Goal: Check status

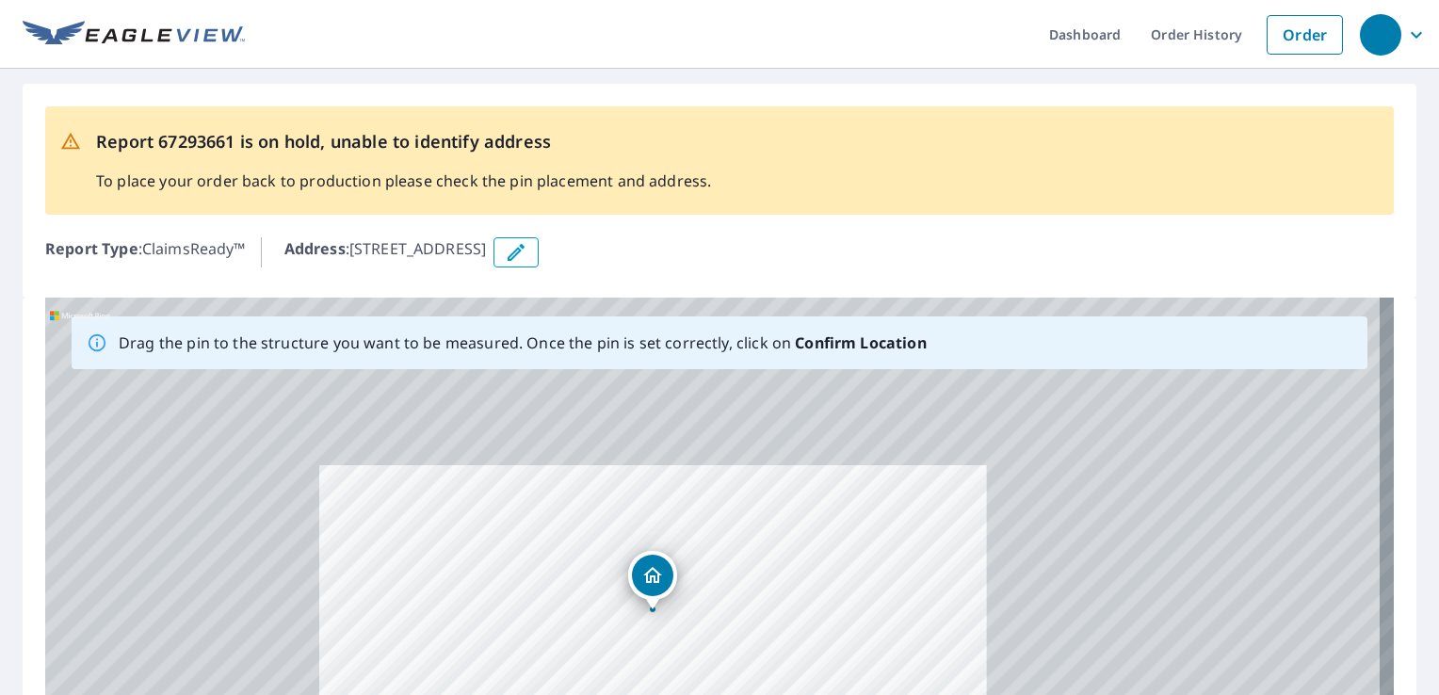
drag, startPoint x: 837, startPoint y: 459, endPoint x: 836, endPoint y: 564, distance: 105.5
click at [836, 564] on div "[STREET_ADDRESS]" at bounding box center [719, 593] width 1349 height 591
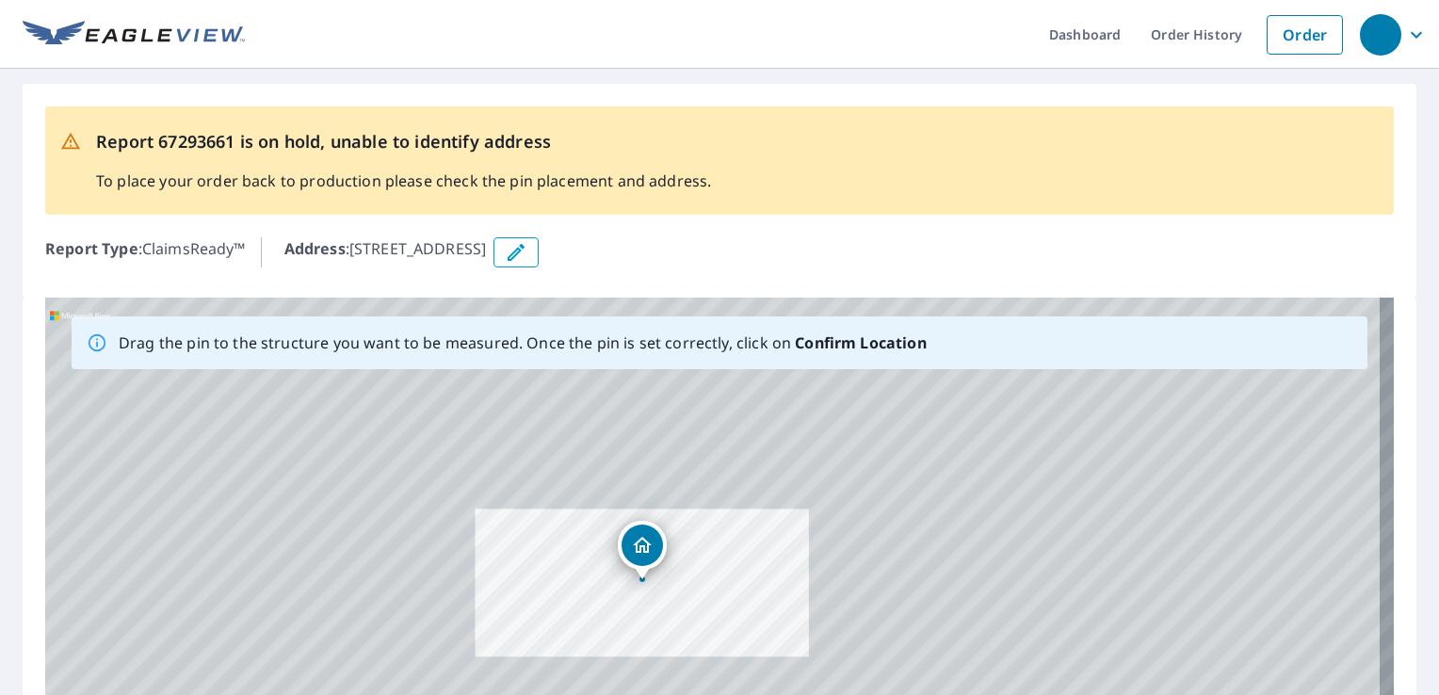
drag, startPoint x: 933, startPoint y: 474, endPoint x: 859, endPoint y: 488, distance: 75.7
click at [859, 488] on div "[STREET_ADDRESS]" at bounding box center [719, 593] width 1349 height 591
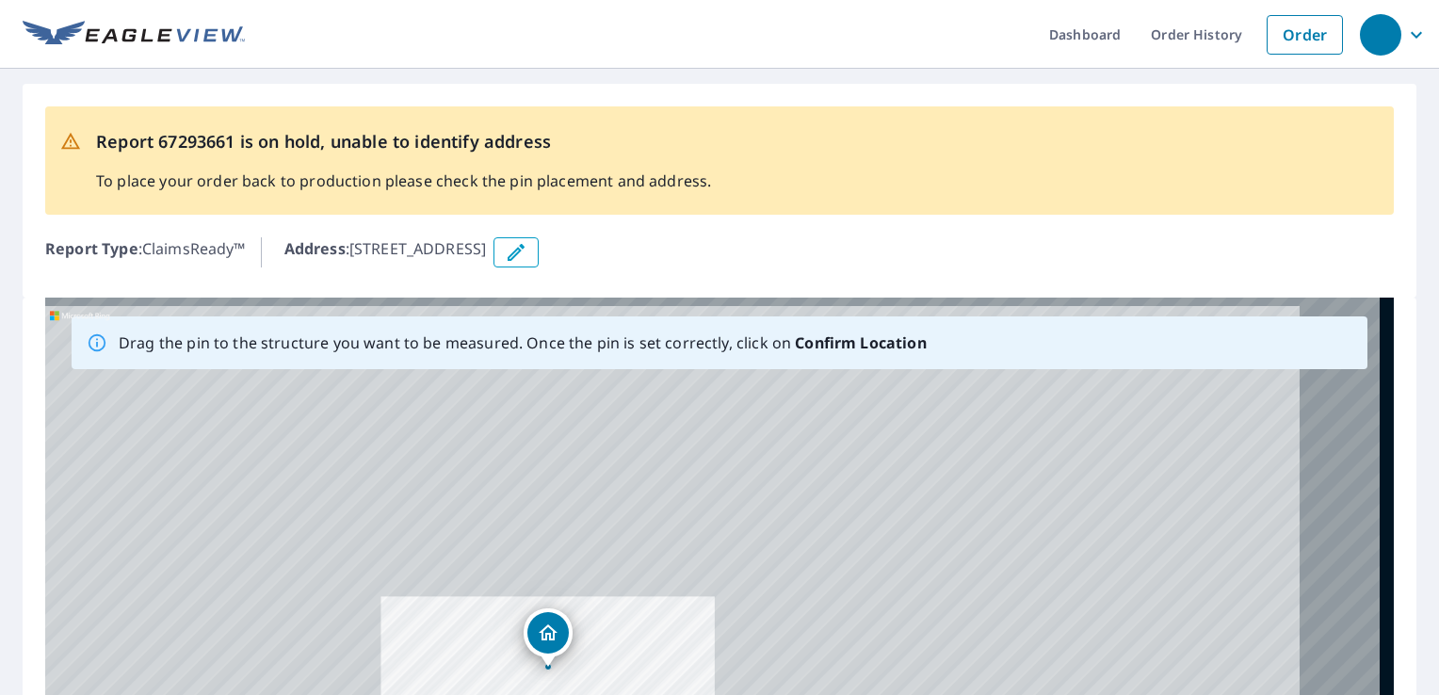
drag, startPoint x: 748, startPoint y: 511, endPoint x: 665, endPoint y: 594, distance: 117.2
click at [665, 594] on div "[STREET_ADDRESS]" at bounding box center [719, 593] width 1349 height 591
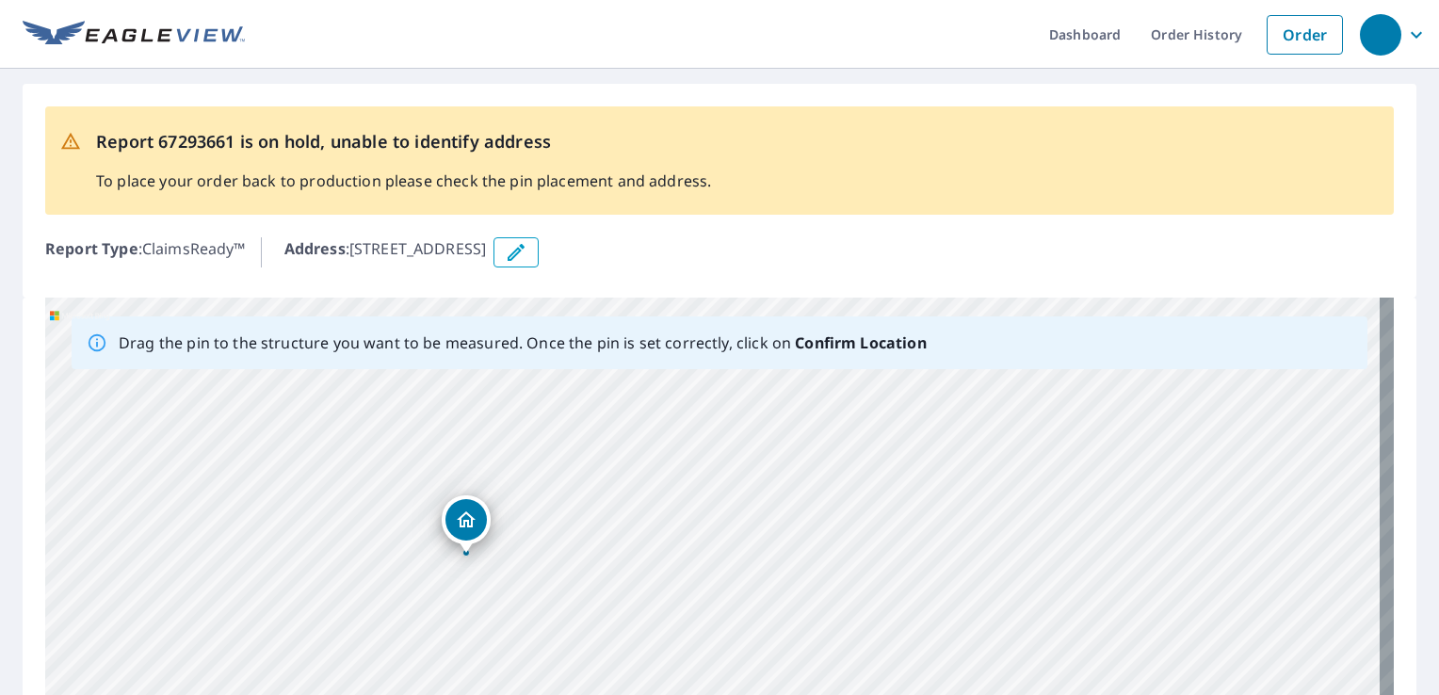
drag, startPoint x: 666, startPoint y: 574, endPoint x: 592, endPoint y: 472, distance: 125.5
click at [596, 476] on div "[STREET_ADDRESS]" at bounding box center [719, 593] width 1349 height 591
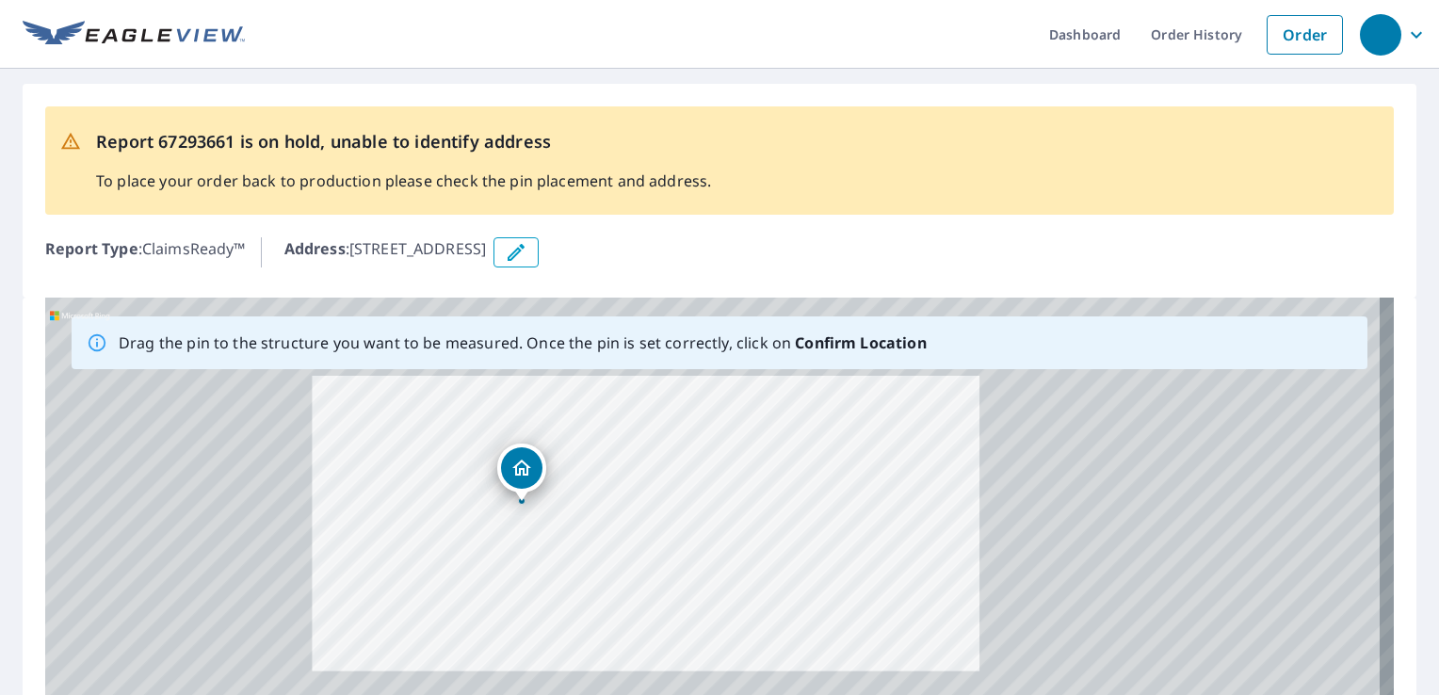
drag, startPoint x: 809, startPoint y: 542, endPoint x: 761, endPoint y: 477, distance: 81.6
click at [766, 488] on div "[STREET_ADDRESS]" at bounding box center [719, 593] width 1349 height 591
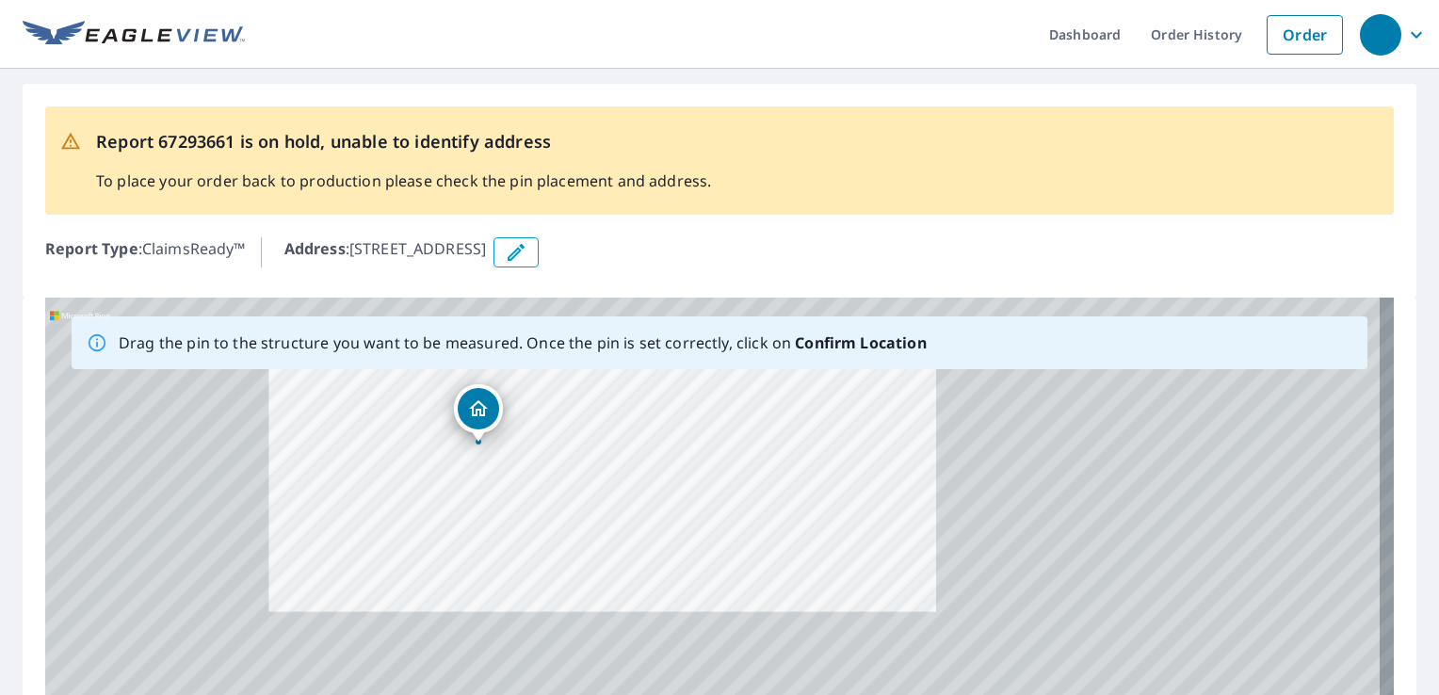
drag, startPoint x: 761, startPoint y: 477, endPoint x: 763, endPoint y: 446, distance: 30.2
click at [761, 469] on div "[STREET_ADDRESS]" at bounding box center [719, 593] width 1349 height 591
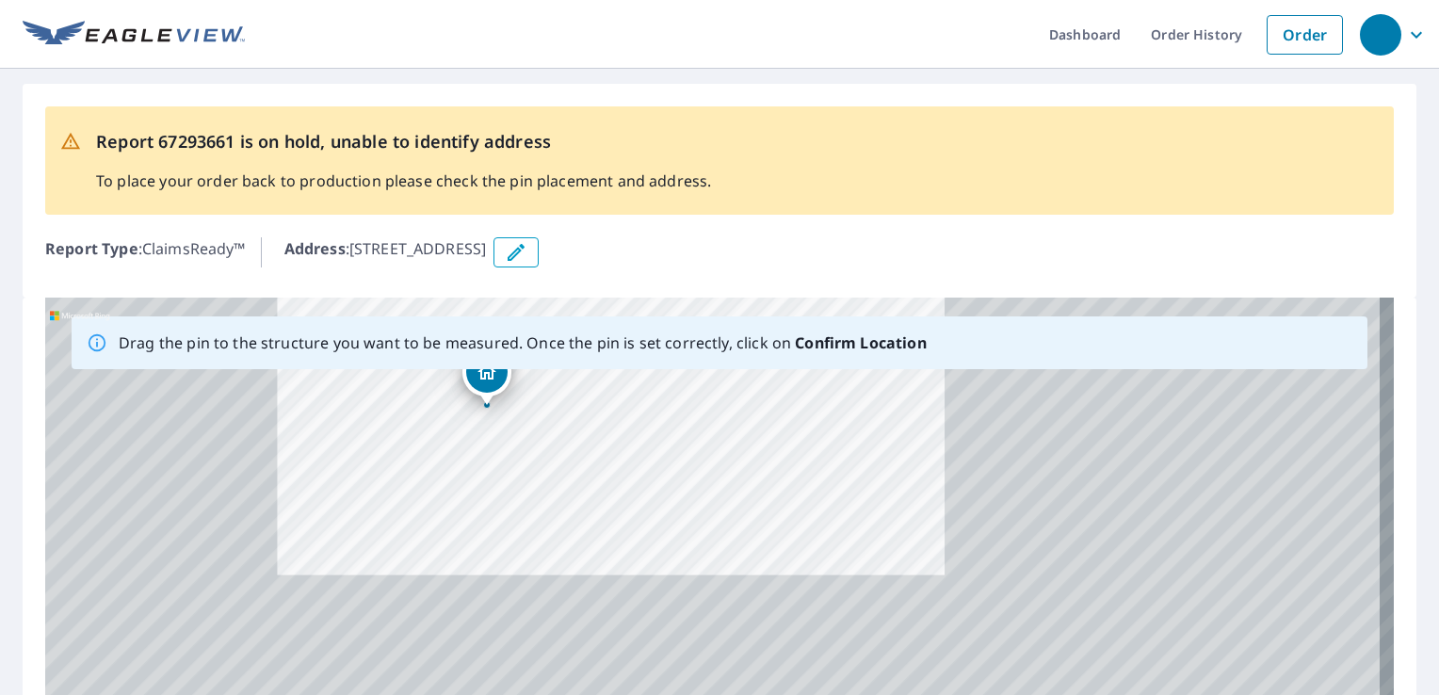
drag, startPoint x: 763, startPoint y: 446, endPoint x: 751, endPoint y: 429, distance: 21.7
click at [772, 410] on div "[STREET_ADDRESS]" at bounding box center [719, 593] width 1349 height 591
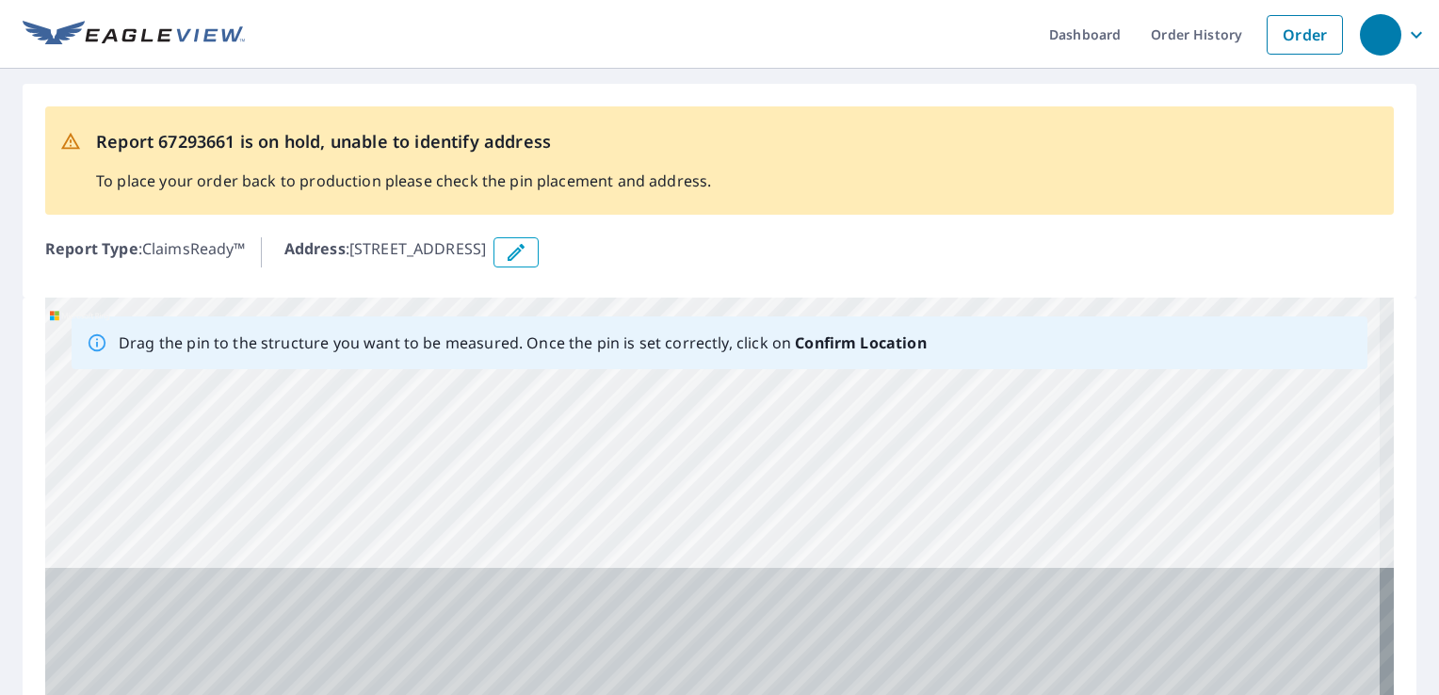
drag, startPoint x: 464, startPoint y: 476, endPoint x: 517, endPoint y: 512, distance: 64.3
click at [517, 512] on div "[STREET_ADDRESS]" at bounding box center [719, 593] width 1349 height 591
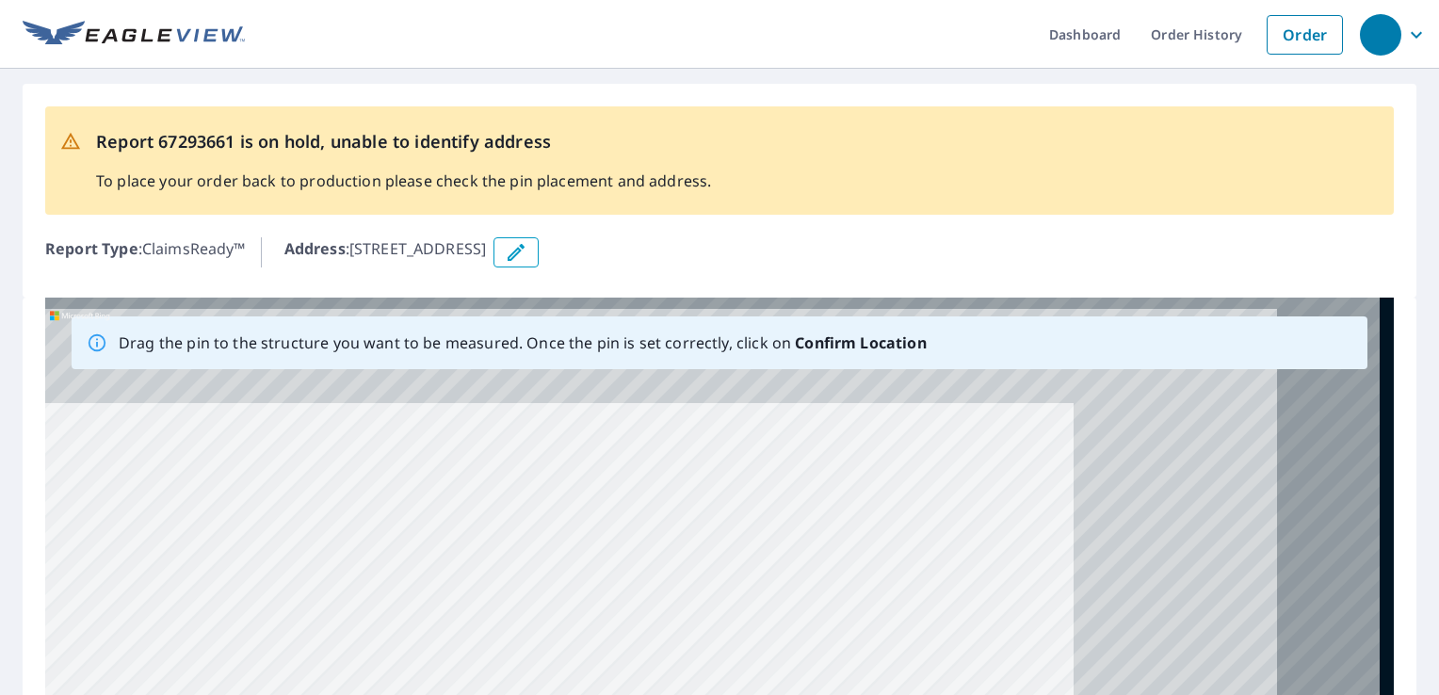
drag, startPoint x: 953, startPoint y: 487, endPoint x: 313, endPoint y: 704, distance: 676.1
click at [313, 694] on html "Dashboard Order History Order Report 67293661 is on hold, unable to identify ad…" at bounding box center [719, 347] width 1439 height 695
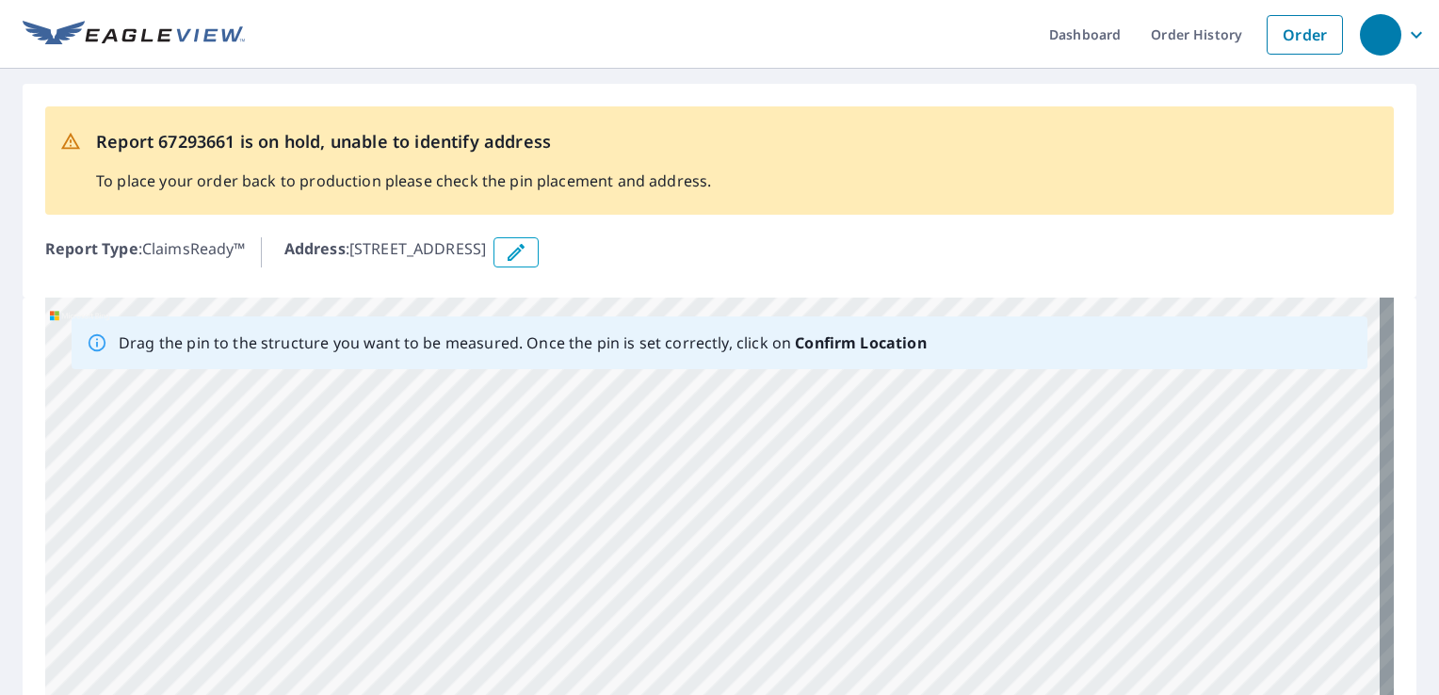
click at [388, 639] on div "[STREET_ADDRESS]" at bounding box center [719, 593] width 1349 height 591
drag, startPoint x: 891, startPoint y: 473, endPoint x: 838, endPoint y: 635, distance: 170.4
click at [838, 635] on div "[STREET_ADDRESS]" at bounding box center [719, 593] width 1349 height 591
drag, startPoint x: 772, startPoint y: 521, endPoint x: 1104, endPoint y: 477, distance: 334.5
click at [1103, 477] on div "[STREET_ADDRESS]" at bounding box center [719, 593] width 1349 height 591
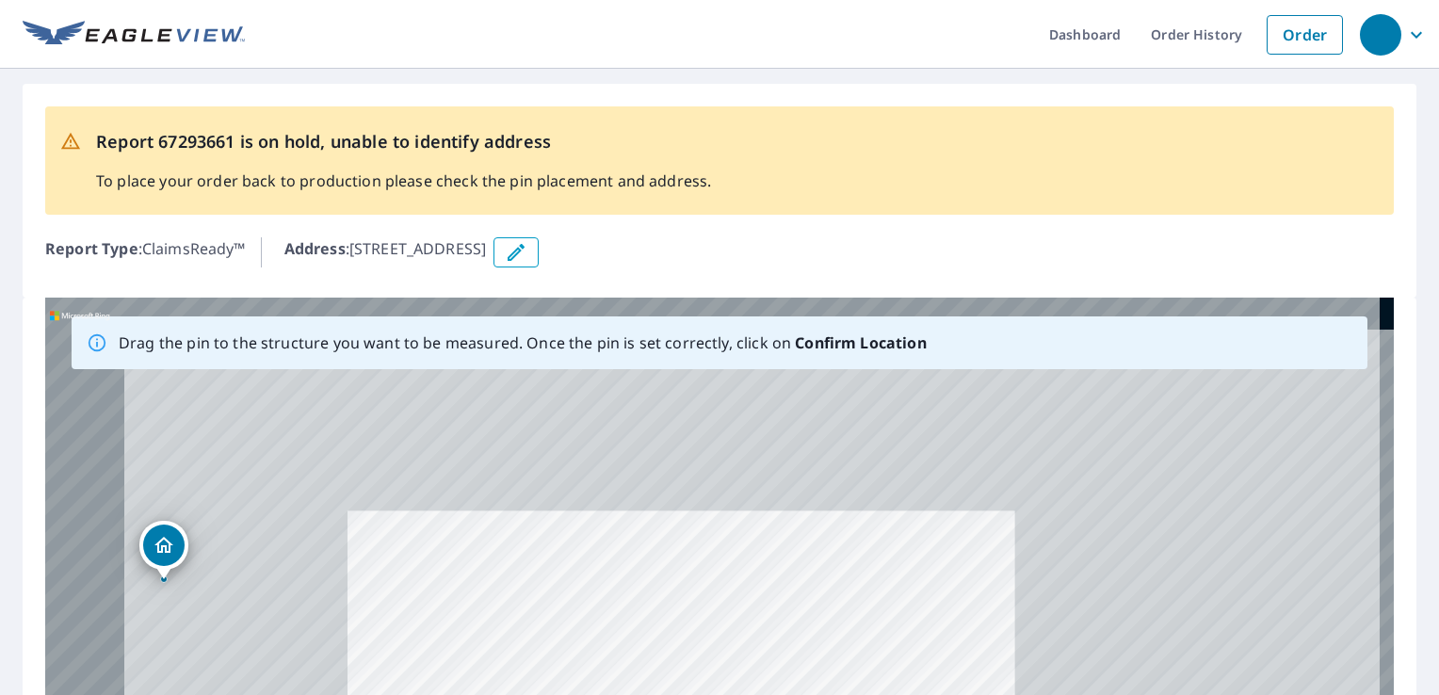
drag, startPoint x: 242, startPoint y: 499, endPoint x: 415, endPoint y: 625, distance: 214.4
click at [415, 625] on div "[STREET_ADDRESS]" at bounding box center [719, 593] width 1349 height 591
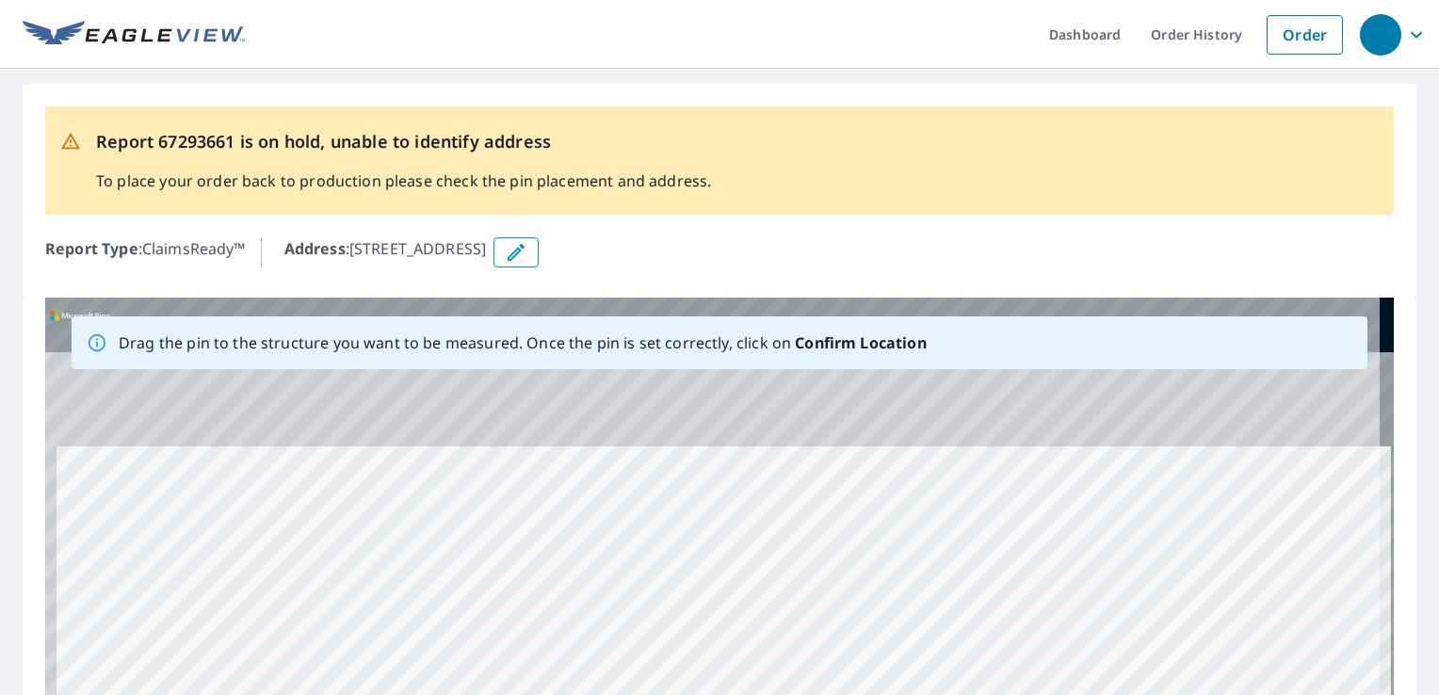
drag, startPoint x: 264, startPoint y: 460, endPoint x: 275, endPoint y: 615, distance: 155.8
click at [275, 615] on div "[STREET_ADDRESS]" at bounding box center [719, 593] width 1349 height 591
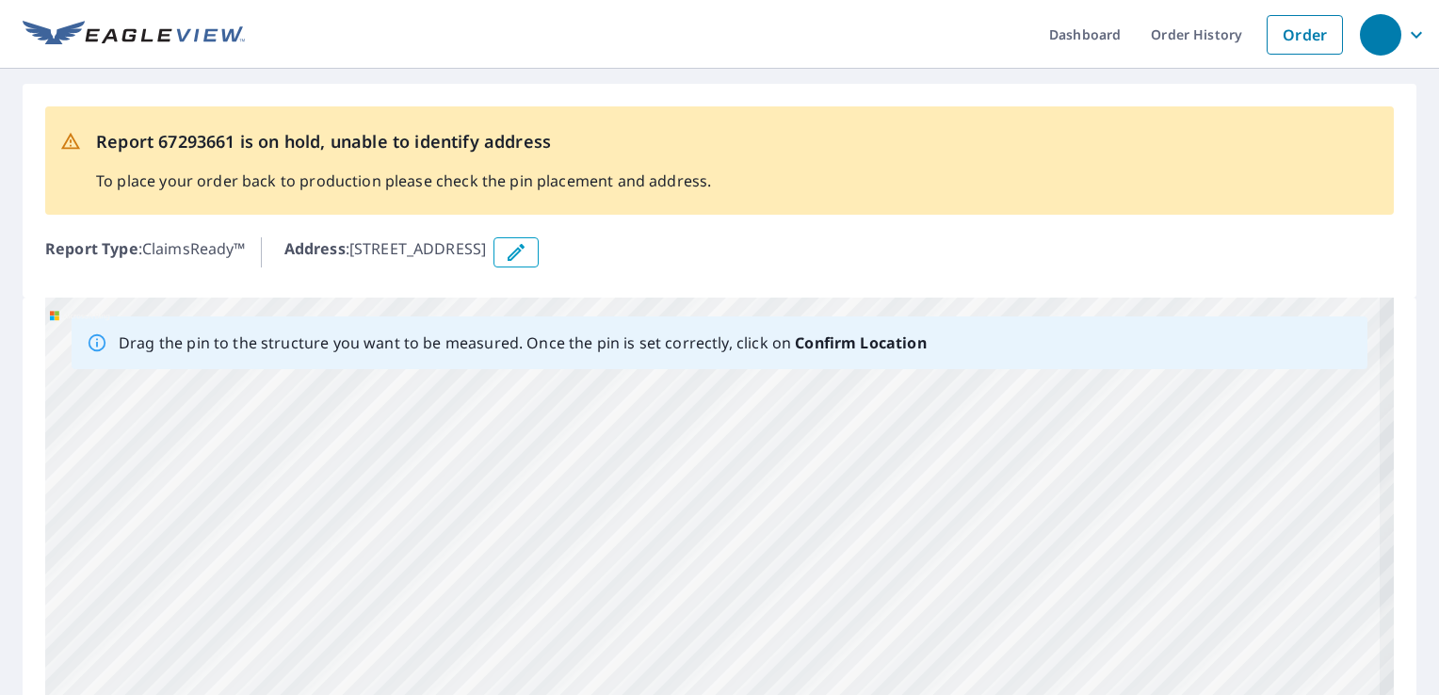
drag, startPoint x: 290, startPoint y: 608, endPoint x: 305, endPoint y: 546, distance: 64.0
click at [305, 546] on div "[STREET_ADDRESS]" at bounding box center [719, 593] width 1349 height 591
drag, startPoint x: 309, startPoint y: 533, endPoint x: 471, endPoint y: 743, distance: 265.2
click at [471, 694] on html "Dashboard Order History Order Report 67293661 is on hold, unable to identify ad…" at bounding box center [719, 347] width 1439 height 695
click at [343, 567] on div "[STREET_ADDRESS]" at bounding box center [719, 593] width 1349 height 591
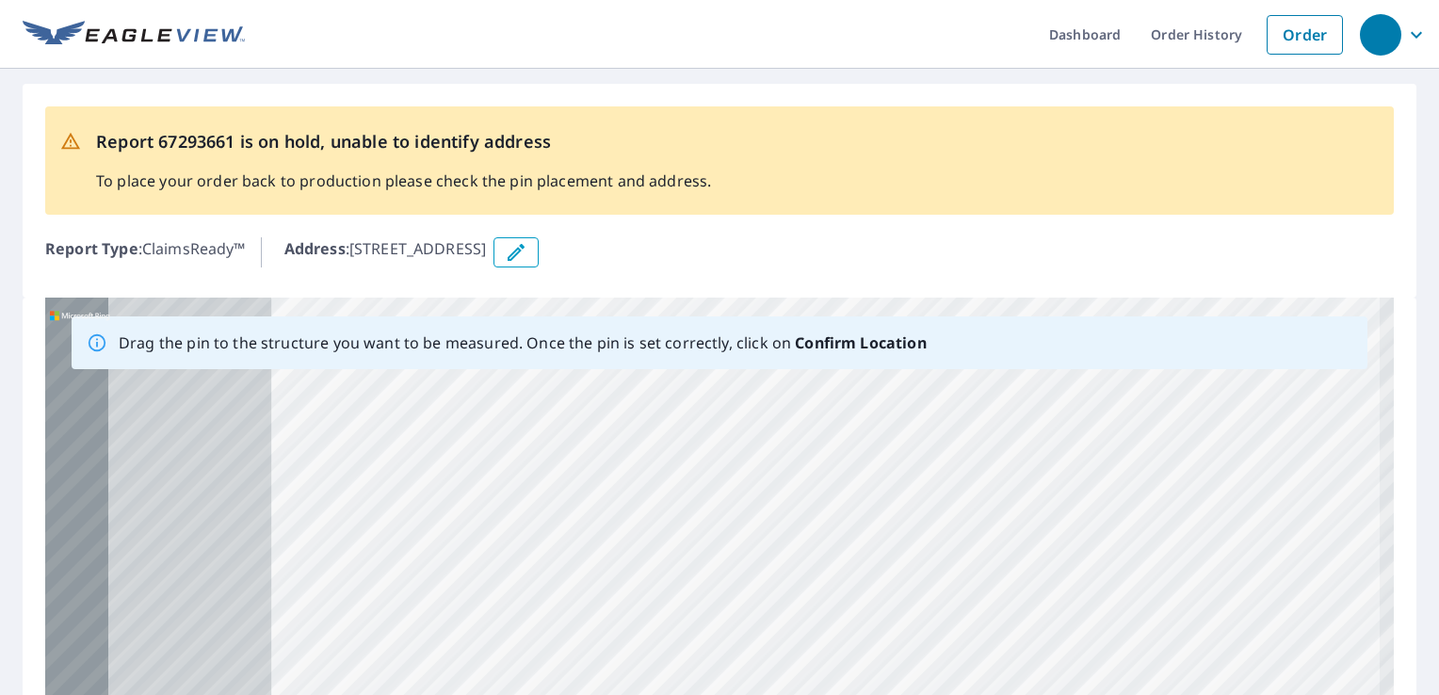
drag, startPoint x: 577, startPoint y: 480, endPoint x: 903, endPoint y: 453, distance: 327.0
click at [903, 453] on div "[STREET_ADDRESS]" at bounding box center [719, 593] width 1349 height 591
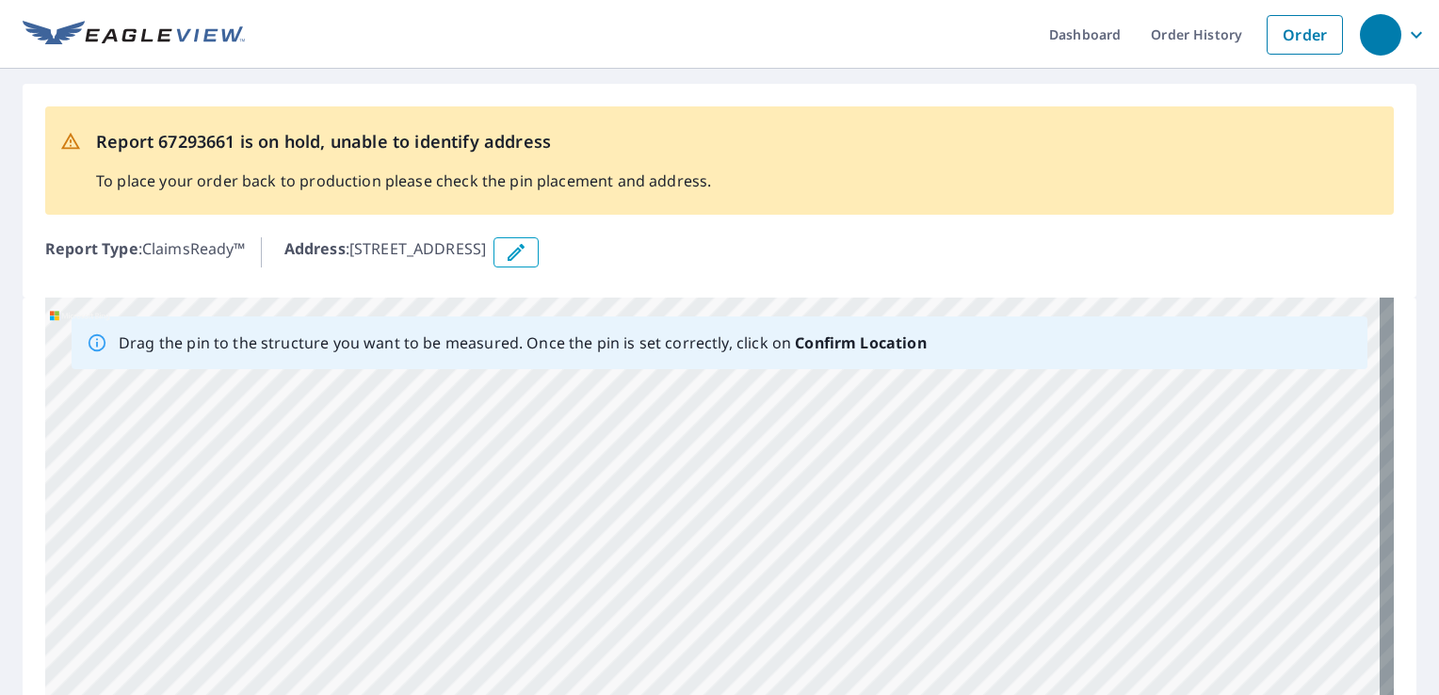
drag, startPoint x: 744, startPoint y: 551, endPoint x: 594, endPoint y: 639, distance: 173.5
click at [599, 676] on div "[STREET_ADDRESS]" at bounding box center [719, 593] width 1349 height 591
drag, startPoint x: 551, startPoint y: 643, endPoint x: 604, endPoint y: 365, distance: 282.8
click at [604, 365] on div "Drag the pin to the structure you want to be measured. Once the pin is set corr…" at bounding box center [719, 593] width 1349 height 591
click at [580, 510] on div "[STREET_ADDRESS]" at bounding box center [719, 593] width 1349 height 591
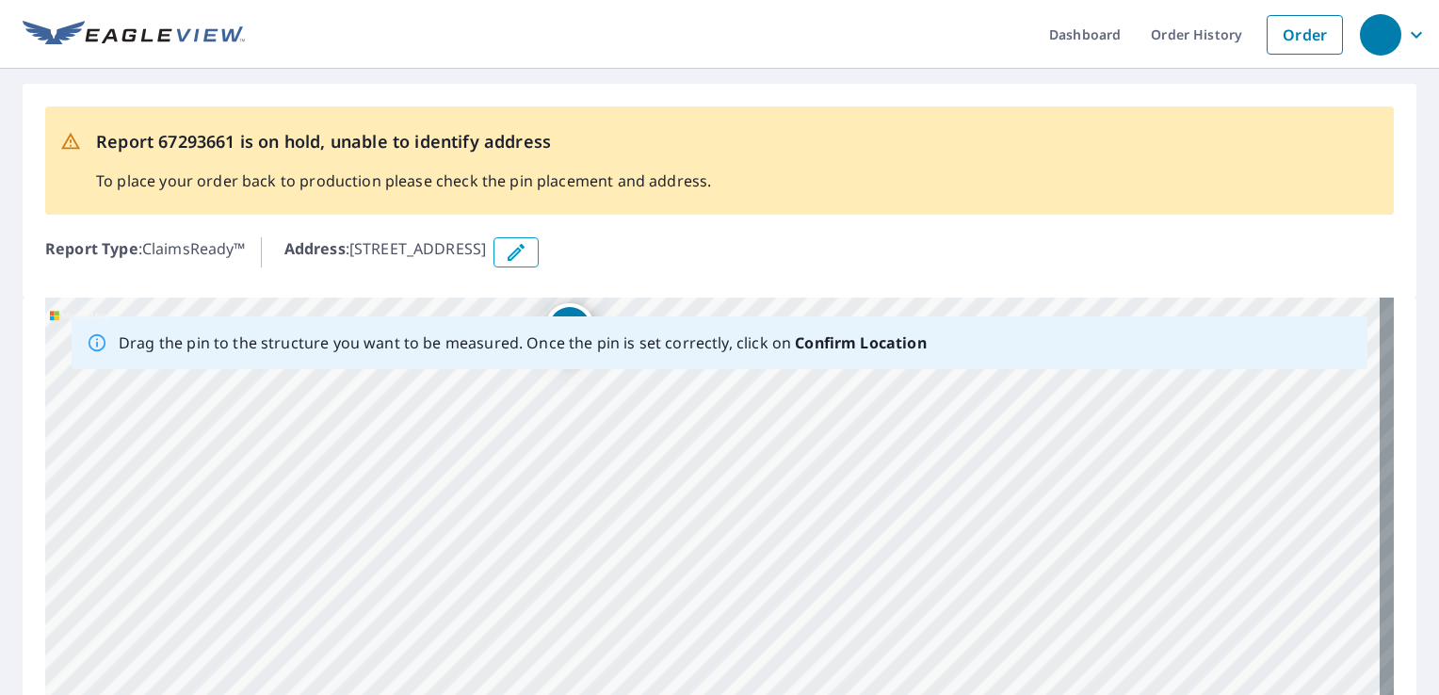
drag, startPoint x: 887, startPoint y: 495, endPoint x: 890, endPoint y: 258, distance: 237.4
click at [890, 258] on div "Report 67293661 is on hold, unable to identify address To place your order back…" at bounding box center [719, 497] width 1439 height 857
click at [824, 500] on div "[STREET_ADDRESS]" at bounding box center [719, 593] width 1349 height 591
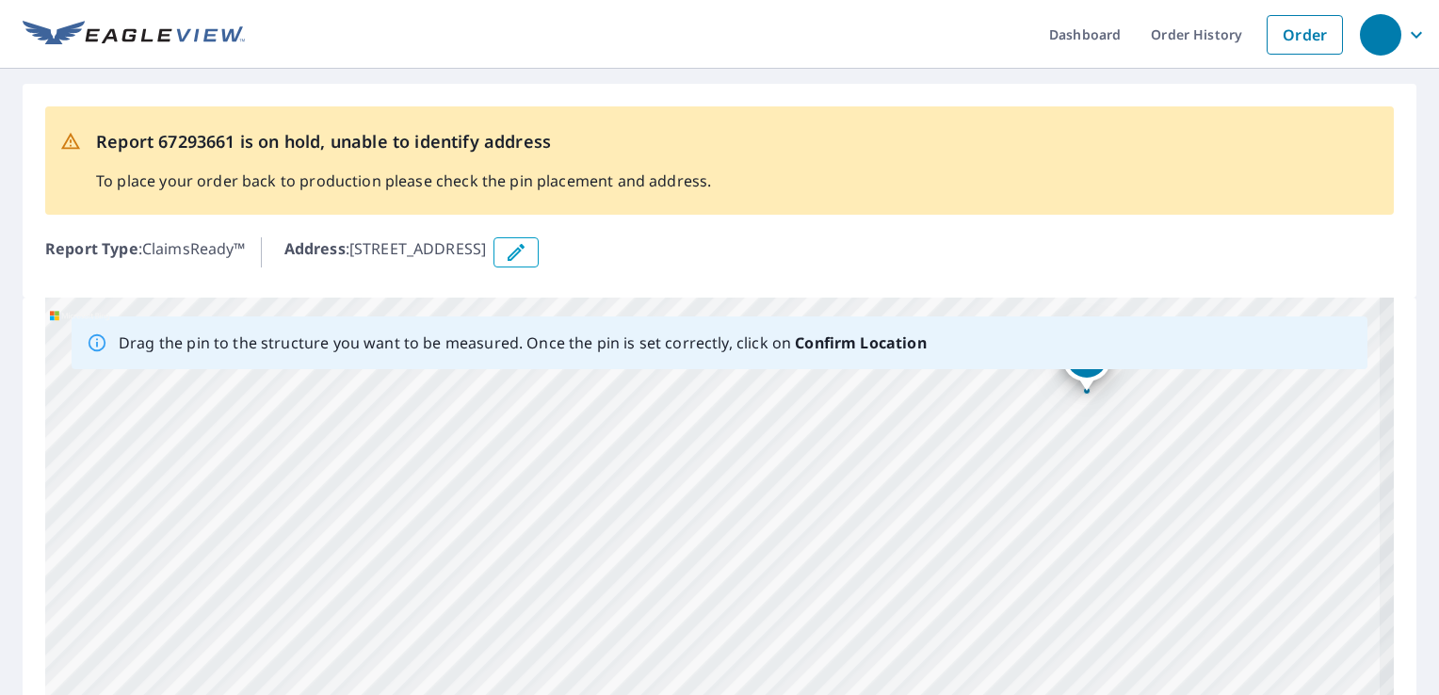
drag, startPoint x: 271, startPoint y: 570, endPoint x: 387, endPoint y: 559, distance: 116.3
click at [387, 559] on div "[STREET_ADDRESS]" at bounding box center [719, 593] width 1349 height 591
click at [834, 497] on div "[STREET_ADDRESS]" at bounding box center [719, 593] width 1349 height 591
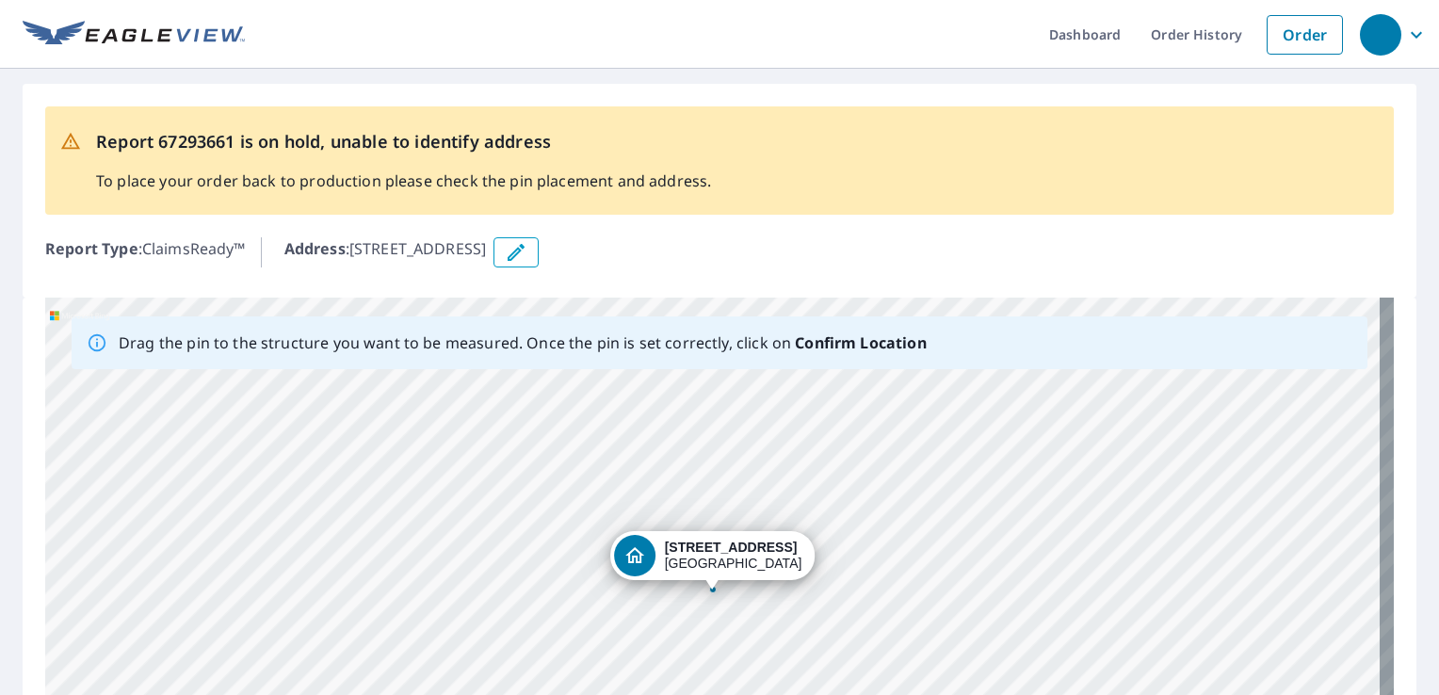
click at [473, 486] on div "[STREET_ADDRESS]" at bounding box center [719, 593] width 1349 height 591
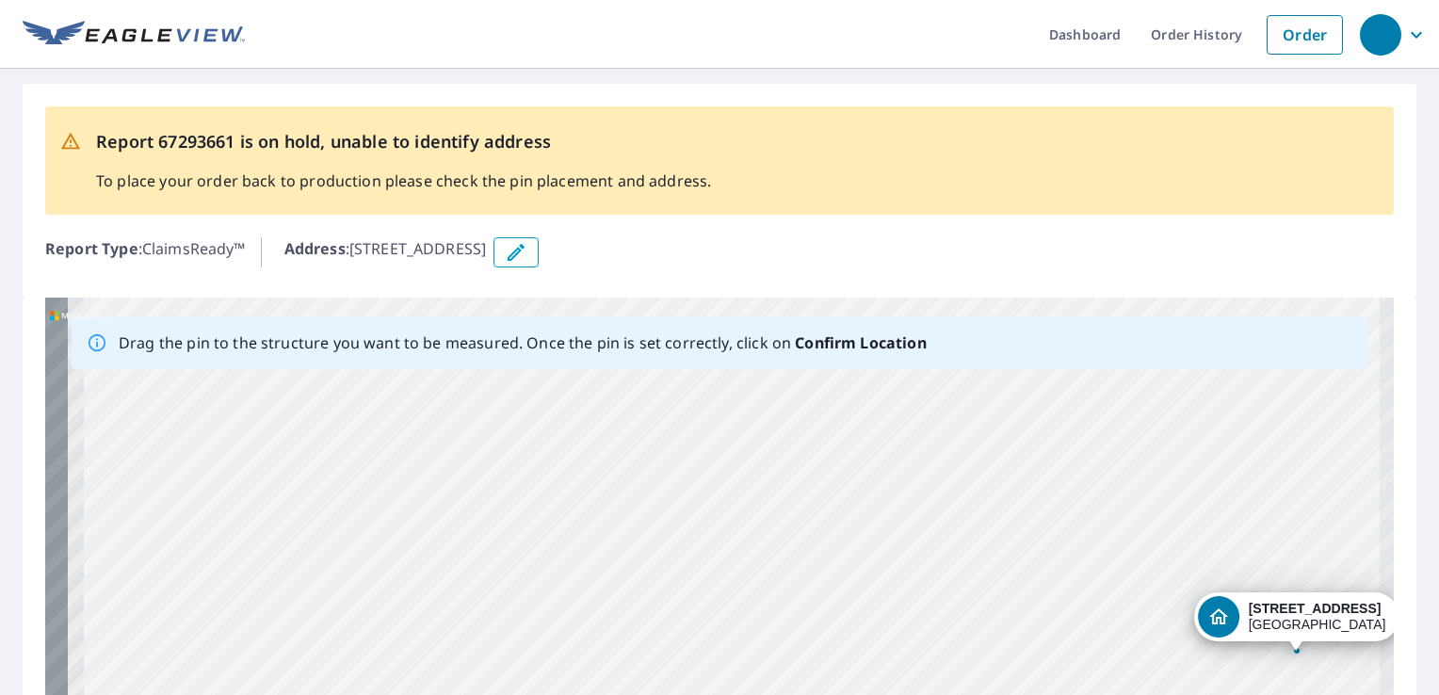
drag, startPoint x: 806, startPoint y: 521, endPoint x: 1142, endPoint y: 539, distance: 336.7
click at [1142, 539] on div "[STREET_ADDRESS]" at bounding box center [719, 593] width 1349 height 591
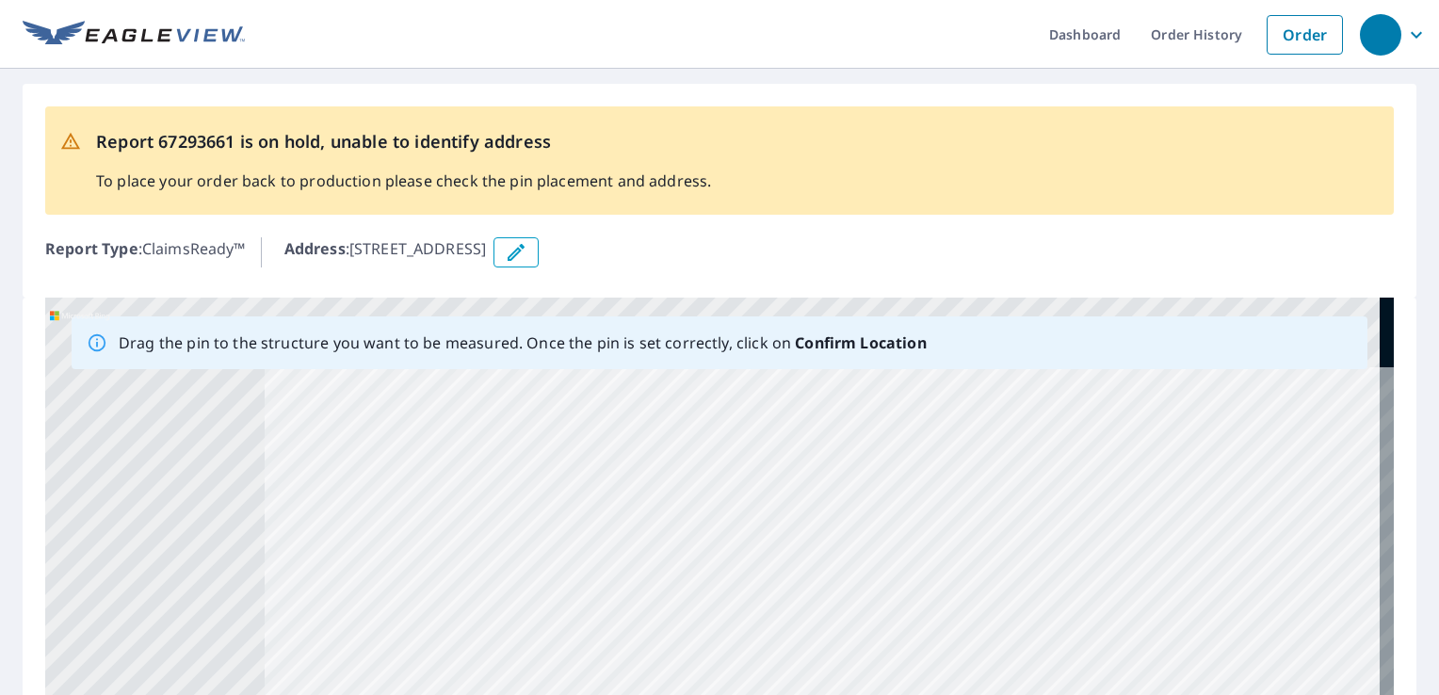
drag, startPoint x: 489, startPoint y: 482, endPoint x: 850, endPoint y: 737, distance: 442.7
click at [850, 694] on html "Dashboard Order History Order Report 67293661 is on hold, unable to identify ad…" at bounding box center [719, 347] width 1439 height 695
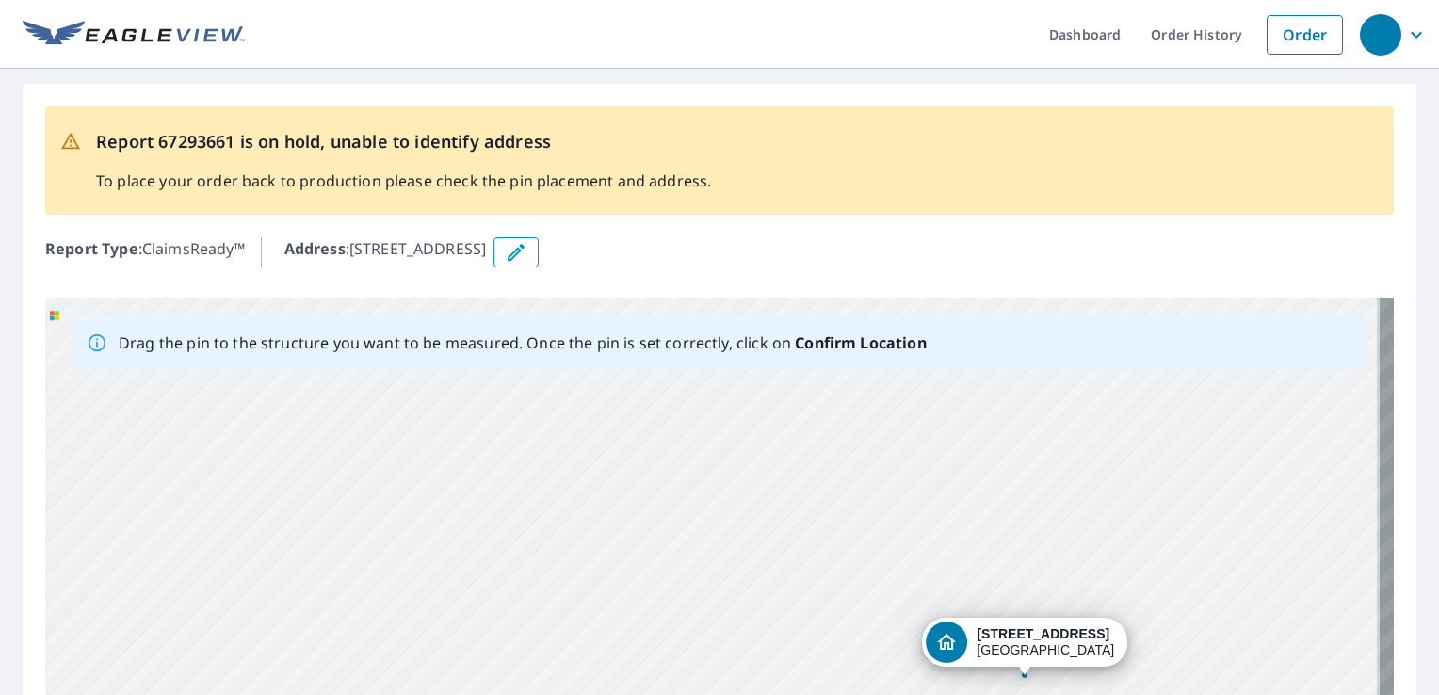
click at [750, 611] on div "[STREET_ADDRESS]" at bounding box center [719, 593] width 1349 height 591
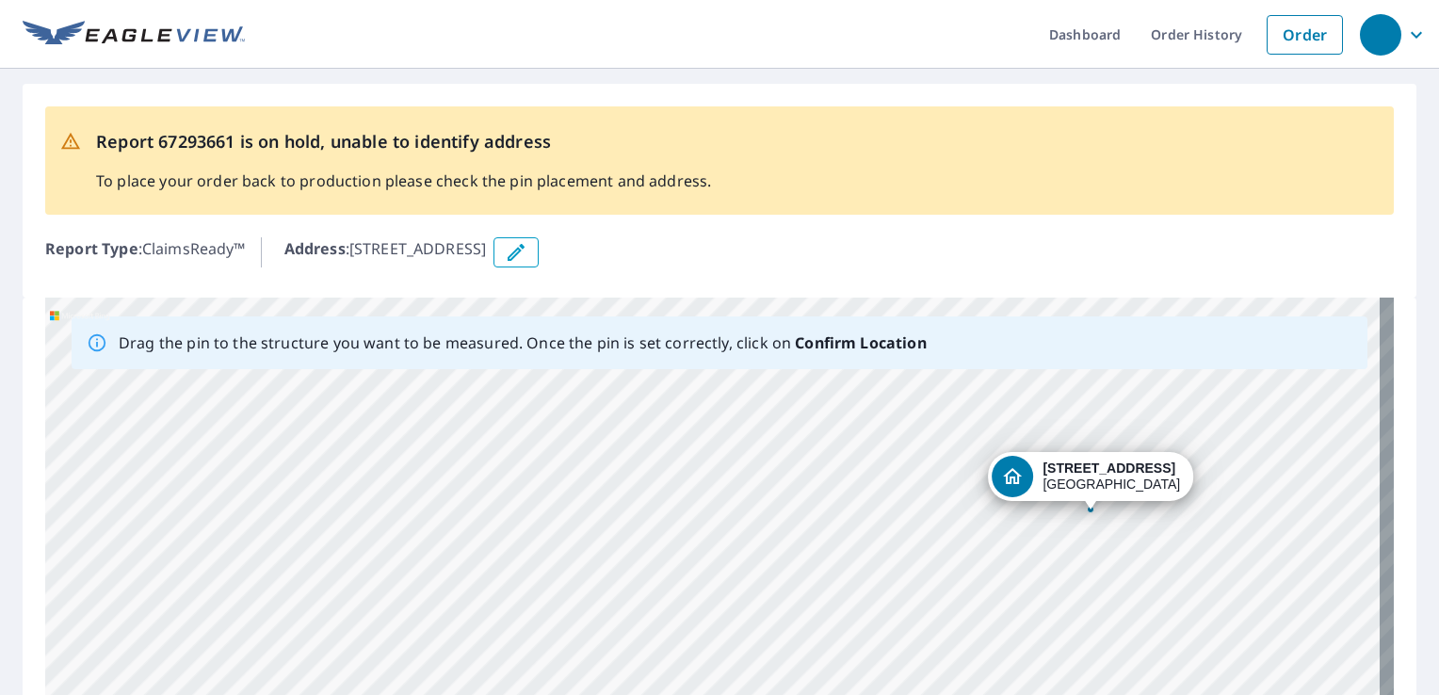
drag, startPoint x: 539, startPoint y: 508, endPoint x: 597, endPoint y: 296, distance: 219.8
click at [597, 296] on div "Report 67293661 is on hold, unable to identify address To place your order back…" at bounding box center [719, 497] width 1439 height 857
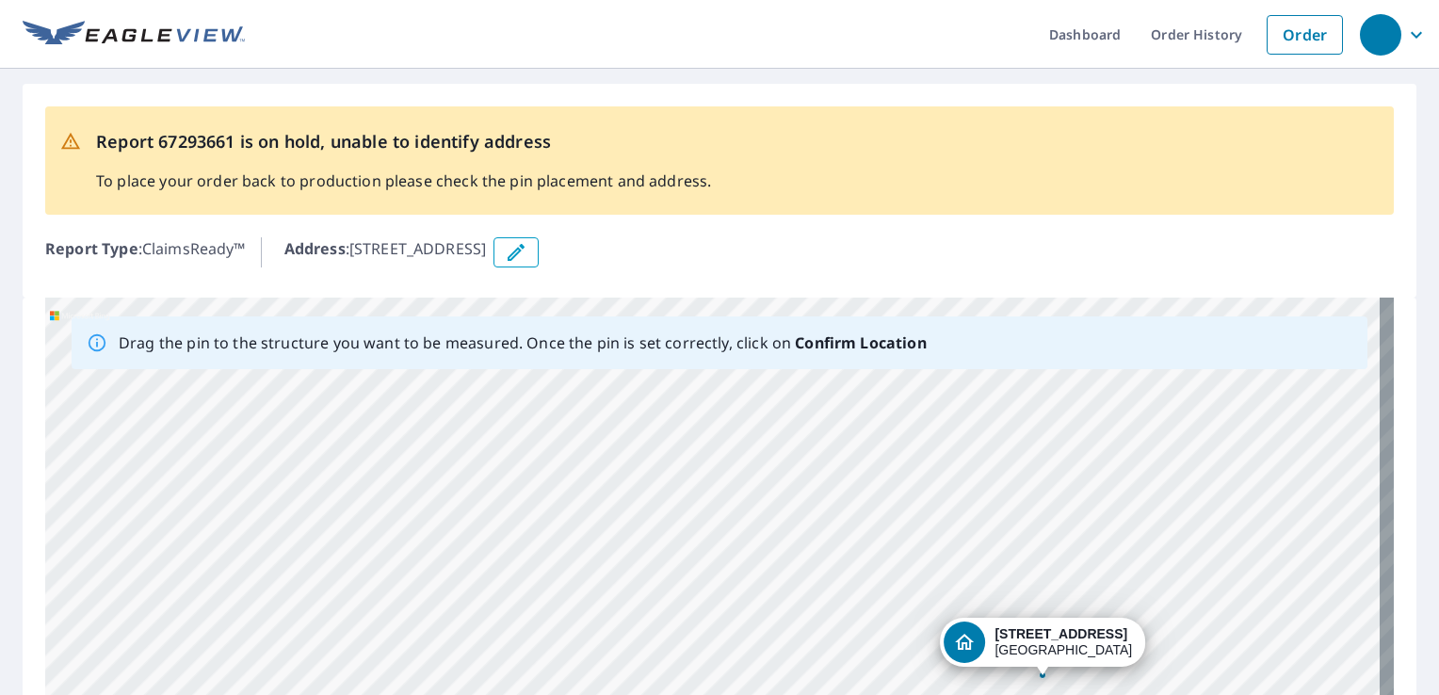
click at [549, 463] on div "[STREET_ADDRESS]" at bounding box center [719, 593] width 1349 height 591
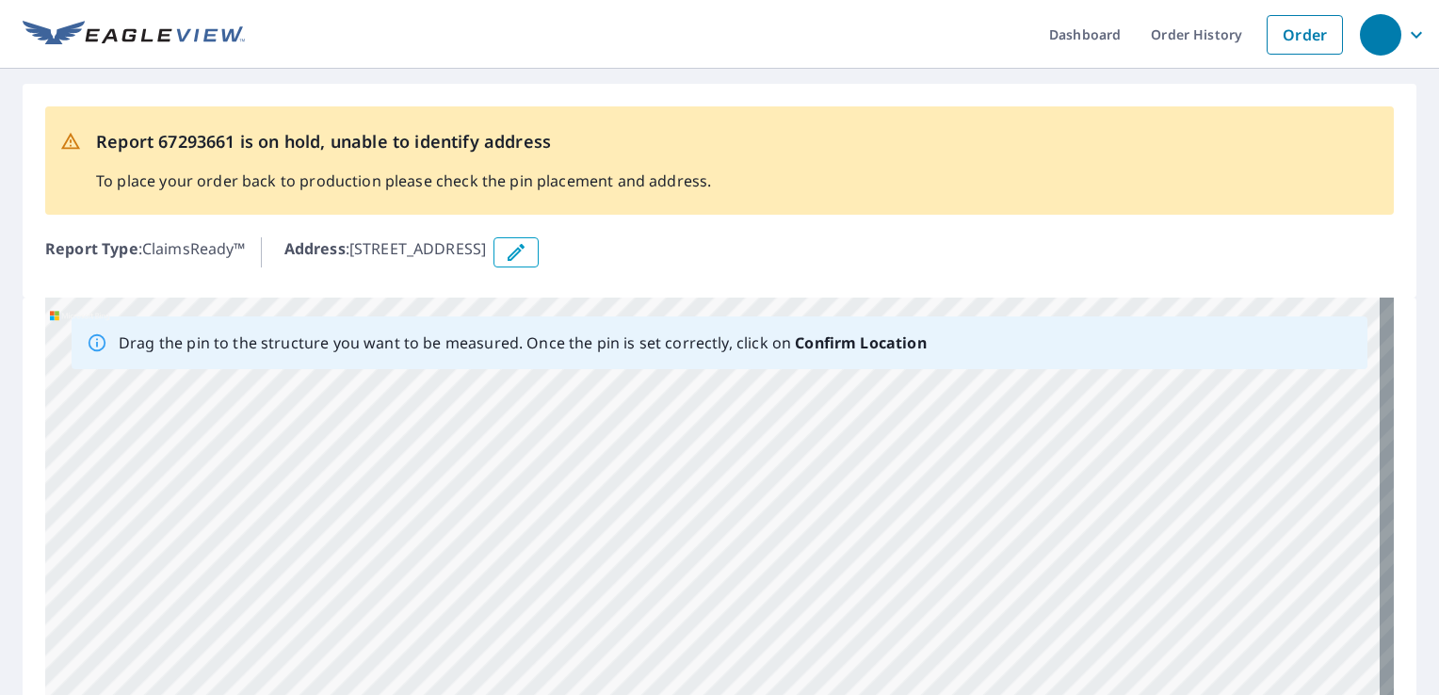
drag, startPoint x: 415, startPoint y: 429, endPoint x: 203, endPoint y: 202, distance: 311.2
click at [205, 204] on div "Report 67293661 is on hold, unable to identify address To place your order back…" at bounding box center [719, 497] width 1439 height 857
click at [900, 485] on div "[STREET_ADDRESS]" at bounding box center [719, 593] width 1349 height 591
drag, startPoint x: 969, startPoint y: 571, endPoint x: 603, endPoint y: 415, distance: 398.0
click at [603, 415] on div "[STREET_ADDRESS]" at bounding box center [719, 593] width 1349 height 591
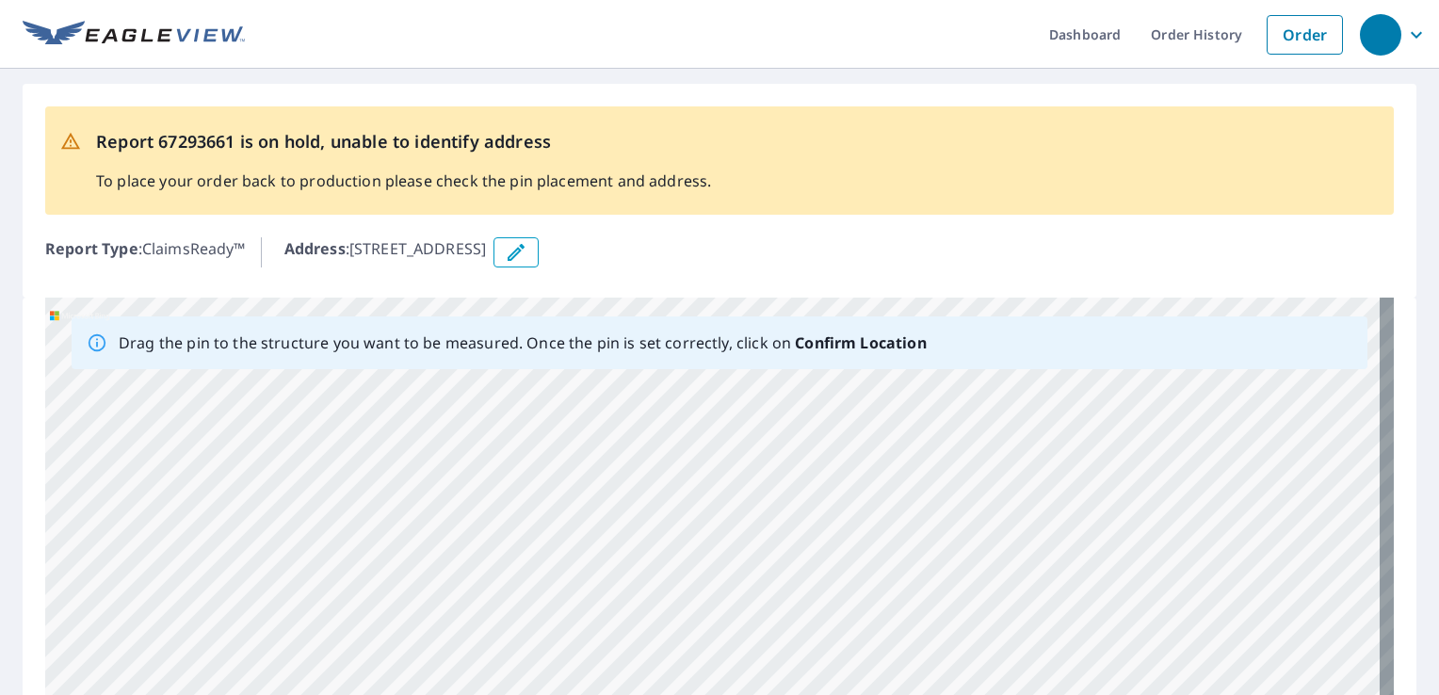
drag, startPoint x: 531, startPoint y: 488, endPoint x: 742, endPoint y: 573, distance: 227.4
click at [742, 573] on div "[STREET_ADDRESS]" at bounding box center [719, 593] width 1349 height 591
drag, startPoint x: 340, startPoint y: 486, endPoint x: 381, endPoint y: 592, distance: 114.2
click at [381, 592] on div "[STREET_ADDRESS]" at bounding box center [719, 593] width 1349 height 591
drag, startPoint x: 427, startPoint y: 576, endPoint x: 422, endPoint y: 588, distance: 12.2
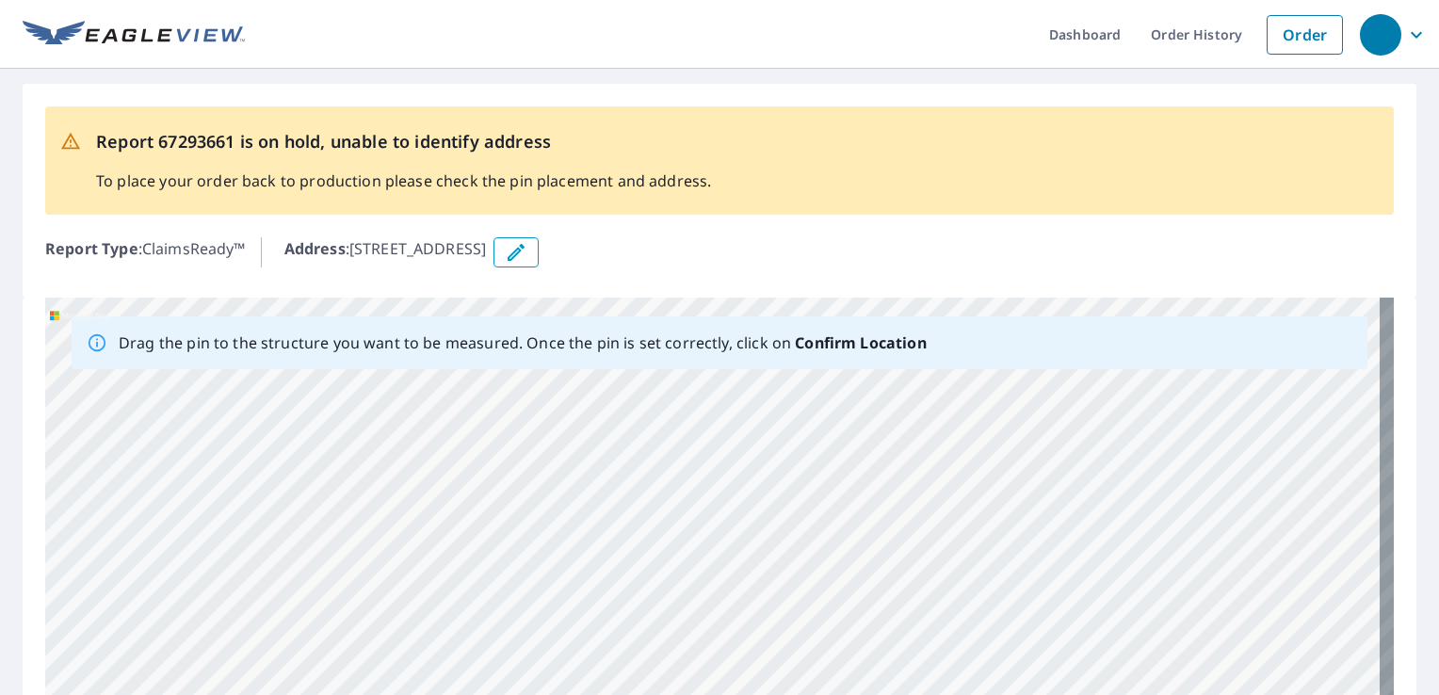
click at [422, 587] on div "[STREET_ADDRESS]" at bounding box center [719, 593] width 1349 height 591
drag, startPoint x: 342, startPoint y: 541, endPoint x: 218, endPoint y: 412, distance: 179.2
click at [223, 415] on div "[STREET_ADDRESS]" at bounding box center [719, 593] width 1349 height 591
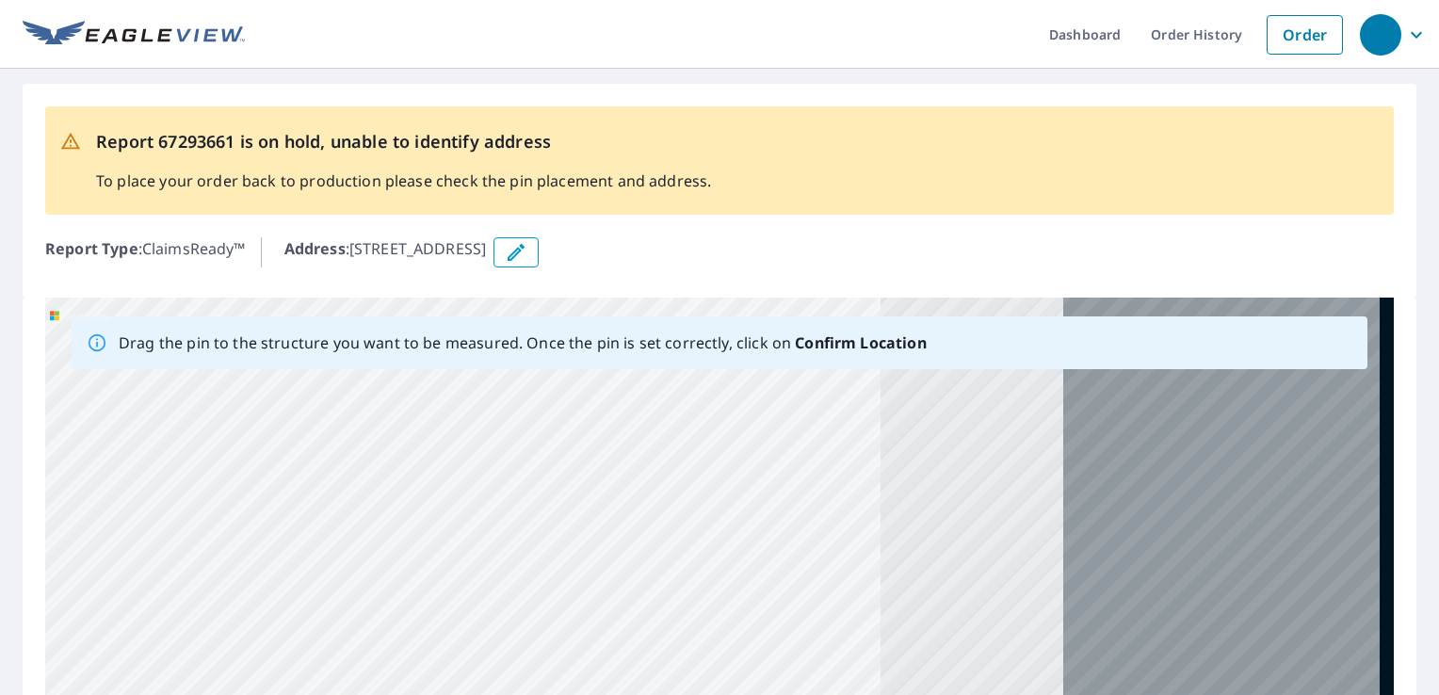
drag, startPoint x: 966, startPoint y: 631, endPoint x: 305, endPoint y: 353, distance: 717.2
click at [307, 357] on div "Drag the pin to the structure you want to be measured. Once the pin is set corr…" at bounding box center [719, 593] width 1349 height 591
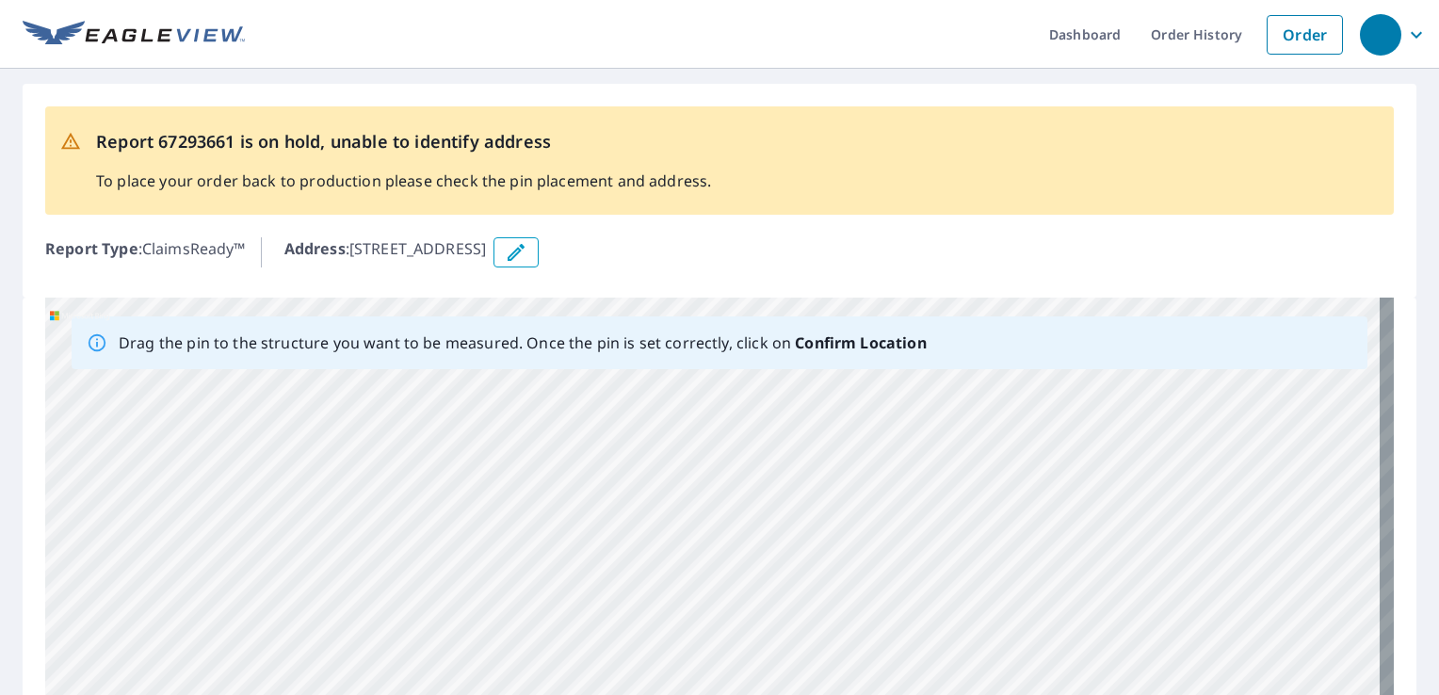
click at [1077, 510] on div "[STREET_ADDRESS]" at bounding box center [719, 593] width 1349 height 591
drag, startPoint x: 1213, startPoint y: 525, endPoint x: 425, endPoint y: 318, distance: 814.9
click at [425, 318] on div "Drag the pin to the structure you want to be measured. Once the pin is set corr…" at bounding box center [719, 593] width 1349 height 591
click at [865, 484] on div "[STREET_ADDRESS]" at bounding box center [719, 593] width 1349 height 591
drag, startPoint x: 866, startPoint y: 431, endPoint x: 392, endPoint y: 357, distance: 479.5
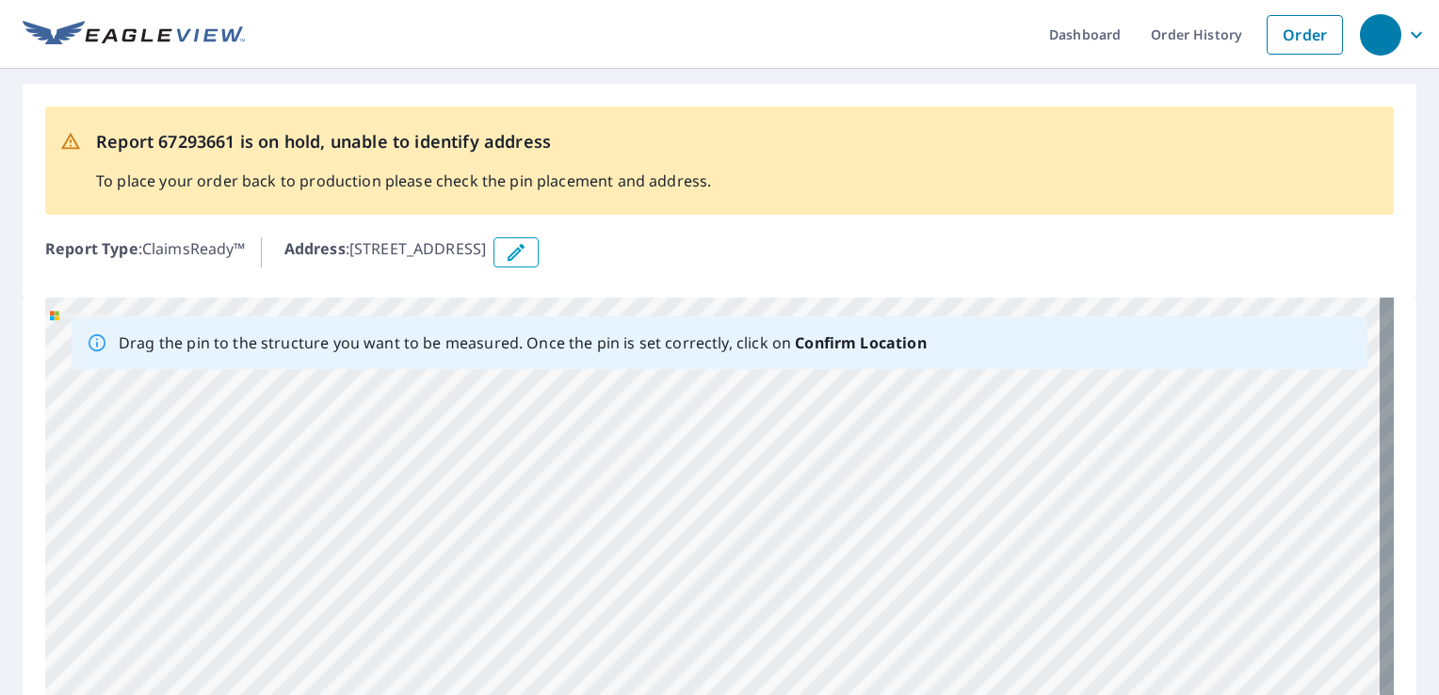
click at [398, 359] on div "Drag the pin to the structure you want to be measured. Once the pin is set corr…" at bounding box center [719, 593] width 1349 height 591
click at [1026, 487] on div "[STREET_ADDRESS]" at bounding box center [719, 593] width 1349 height 591
drag, startPoint x: 1224, startPoint y: 541, endPoint x: 858, endPoint y: 465, distance: 374.0
click at [863, 467] on div "[STREET_ADDRESS]" at bounding box center [719, 593] width 1349 height 591
click at [1072, 544] on div "[STREET_ADDRESS]" at bounding box center [719, 593] width 1349 height 591
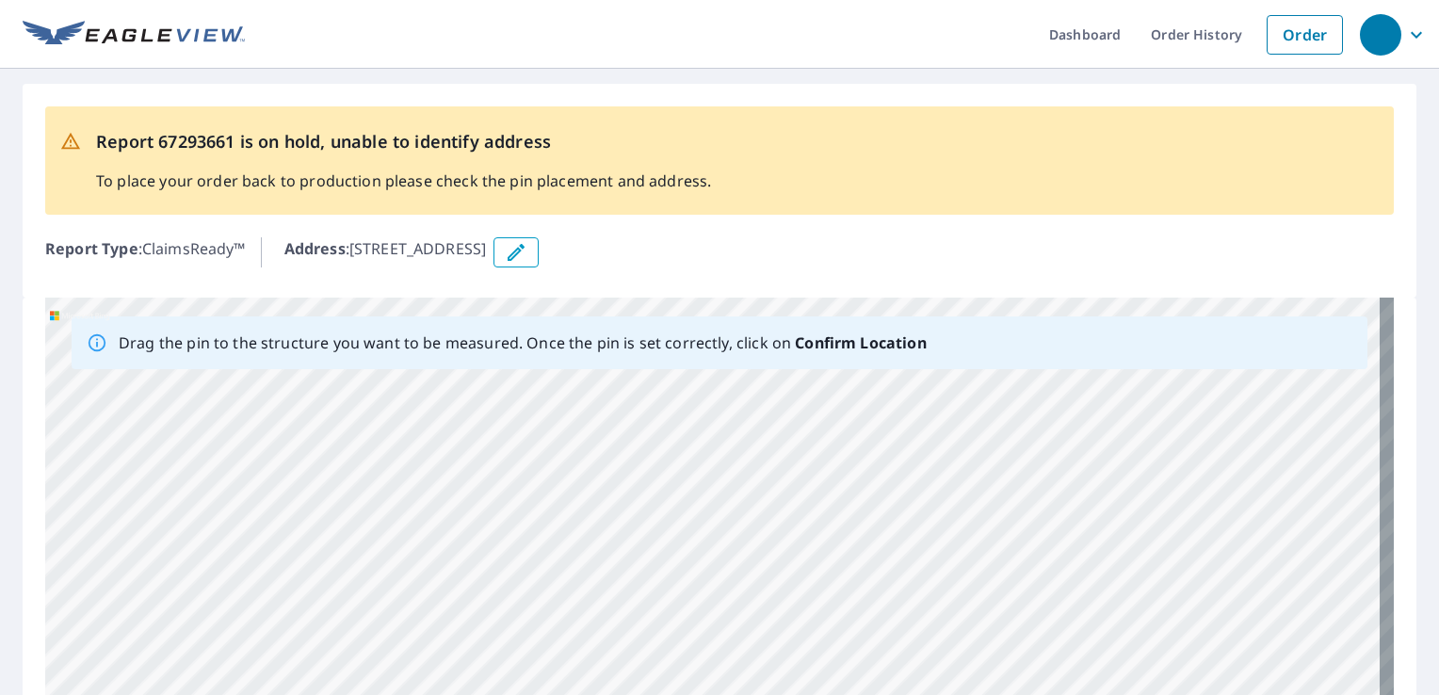
drag, startPoint x: 1160, startPoint y: 525, endPoint x: 690, endPoint y: 593, distance: 475.0
click at [690, 593] on div "[STREET_ADDRESS]" at bounding box center [719, 593] width 1349 height 591
drag, startPoint x: 938, startPoint y: 540, endPoint x: 857, endPoint y: 568, distance: 85.8
click at [860, 564] on div "[STREET_ADDRESS]" at bounding box center [719, 593] width 1349 height 591
drag, startPoint x: 815, startPoint y: 595, endPoint x: 806, endPoint y: 725, distance: 130.2
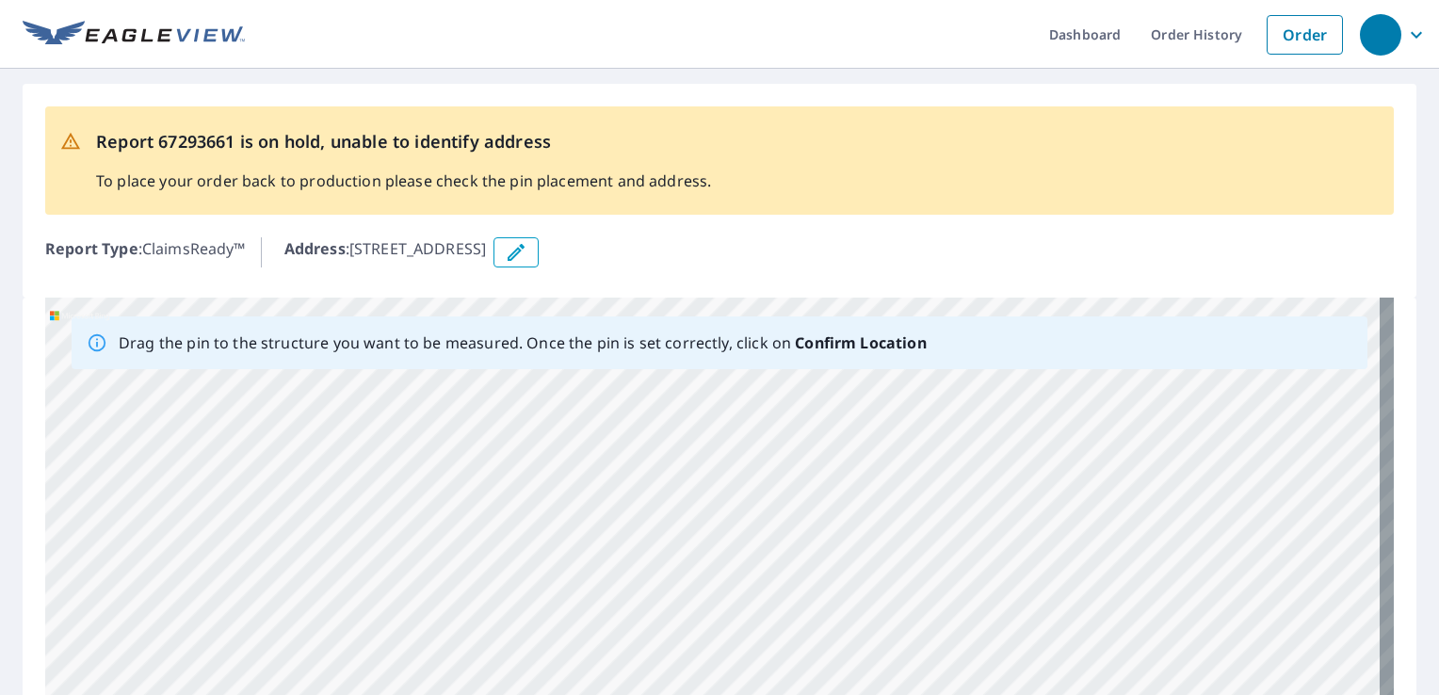
click at [806, 694] on html "Dashboard Order History Order Report 67293661 is on hold, unable to identify ad…" at bounding box center [719, 347] width 1439 height 695
click at [1075, 417] on div "[STREET_ADDRESS]" at bounding box center [719, 593] width 1349 height 591
drag, startPoint x: 1266, startPoint y: 558, endPoint x: 956, endPoint y: 512, distance: 313.1
click at [956, 512] on div "[STREET_ADDRESS]" at bounding box center [719, 593] width 1349 height 591
drag, startPoint x: 941, startPoint y: 582, endPoint x: 769, endPoint y: 461, distance: 210.3
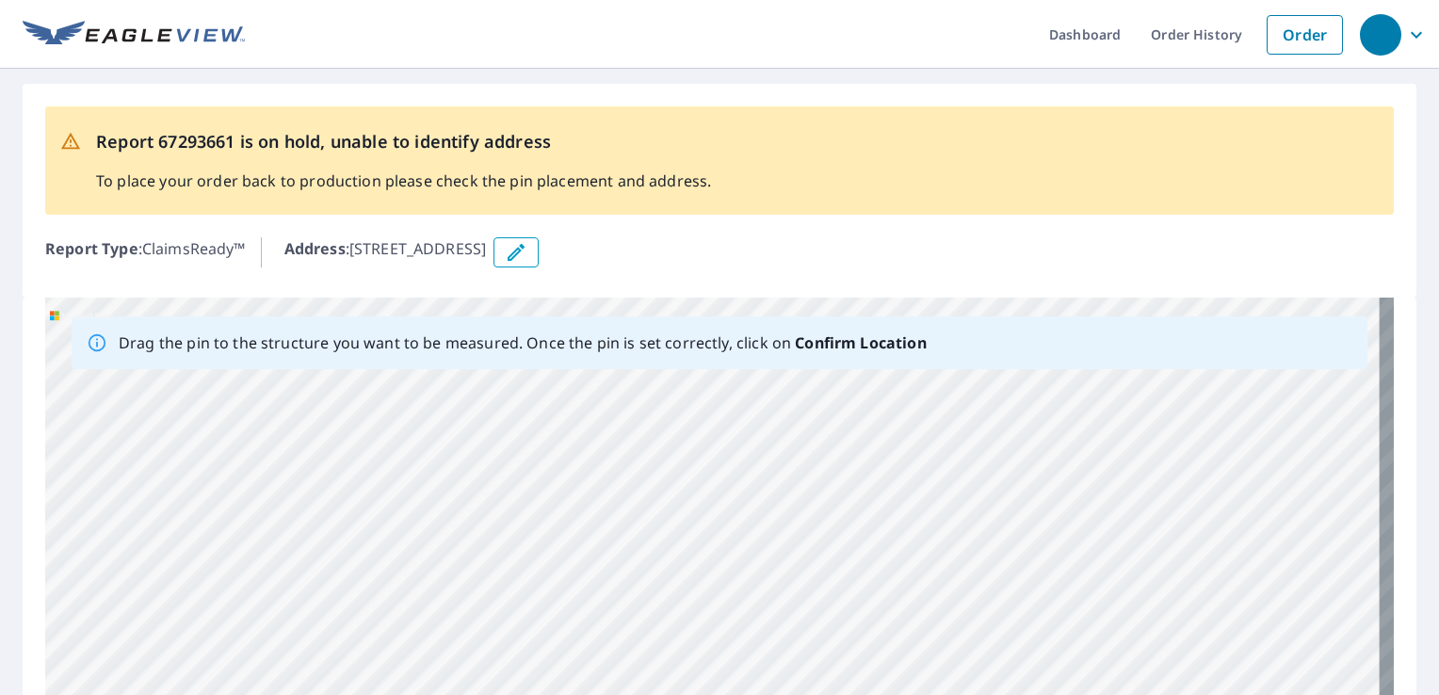
click at [769, 461] on div "[STREET_ADDRESS]" at bounding box center [719, 593] width 1349 height 591
drag, startPoint x: 867, startPoint y: 497, endPoint x: 863, endPoint y: 546, distance: 49.2
click at [863, 546] on div "[STREET_ADDRESS]" at bounding box center [719, 593] width 1349 height 591
drag, startPoint x: 715, startPoint y: 582, endPoint x: 687, endPoint y: 492, distance: 94.7
click at [687, 492] on div "[STREET_ADDRESS]" at bounding box center [719, 593] width 1349 height 591
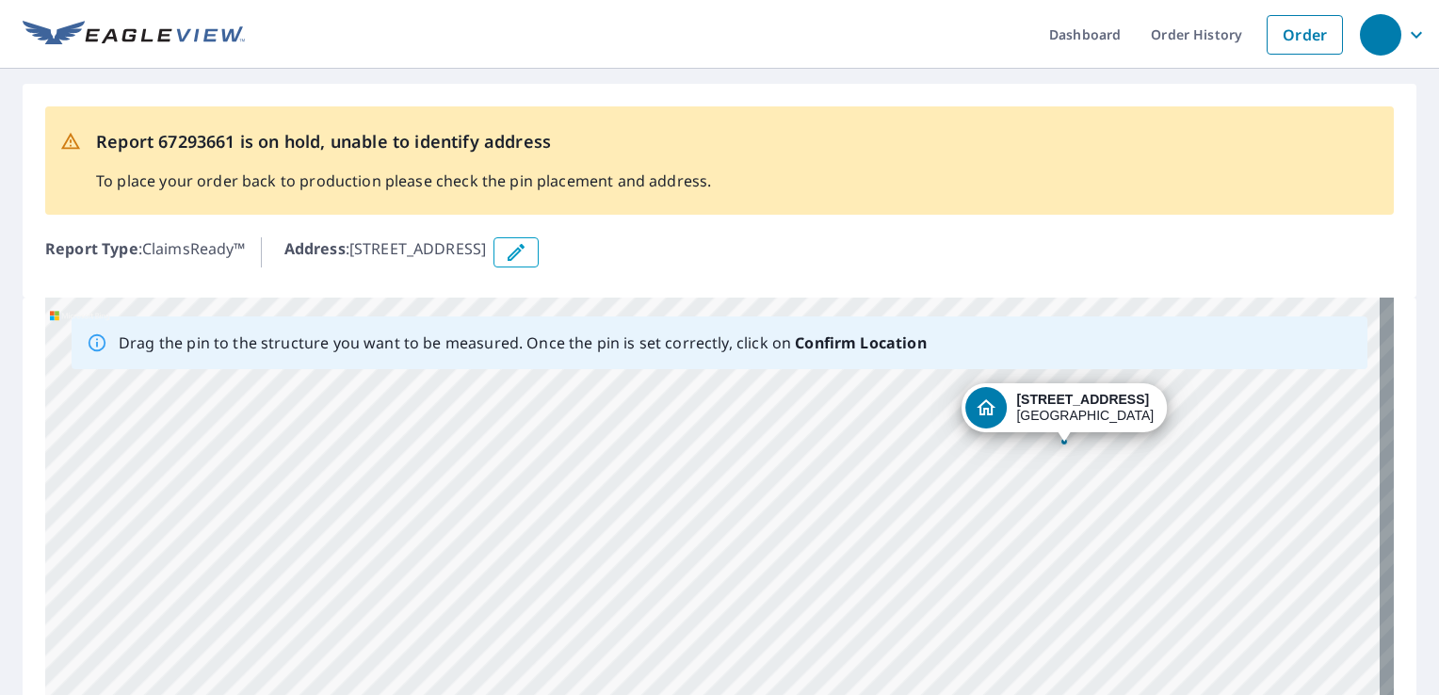
drag, startPoint x: 548, startPoint y: 488, endPoint x: 805, endPoint y: 672, distance: 316.5
click at [805, 672] on div "[STREET_ADDRESS]" at bounding box center [719, 593] width 1349 height 591
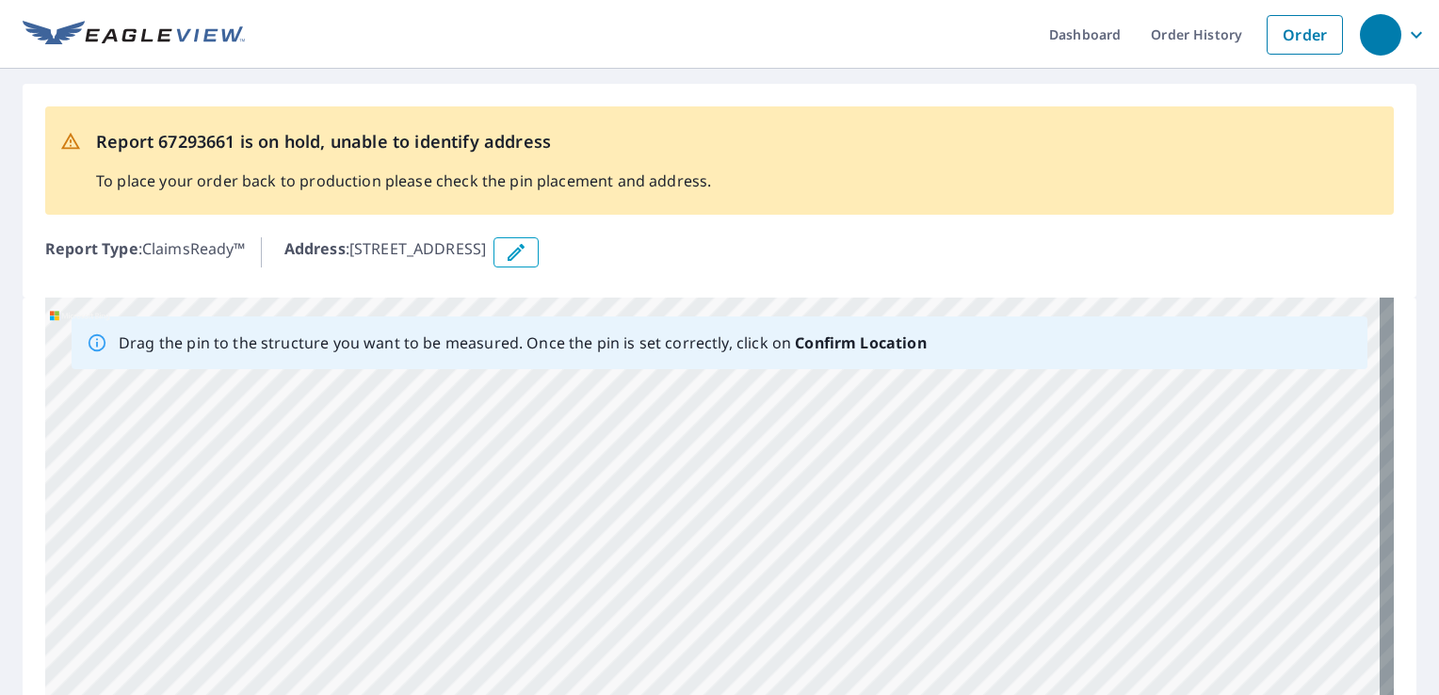
drag, startPoint x: 606, startPoint y: 499, endPoint x: 558, endPoint y: 677, distance: 184.4
click at [558, 677] on div "[STREET_ADDRESS]" at bounding box center [719, 593] width 1349 height 591
drag, startPoint x: 711, startPoint y: 570, endPoint x: 646, endPoint y: 743, distance: 185.1
click at [646, 694] on html "Dashboard Order History Order Report 67293661 is on hold, unable to identify ad…" at bounding box center [719, 347] width 1439 height 695
click at [567, 556] on div "[STREET_ADDRESS]" at bounding box center [719, 593] width 1349 height 591
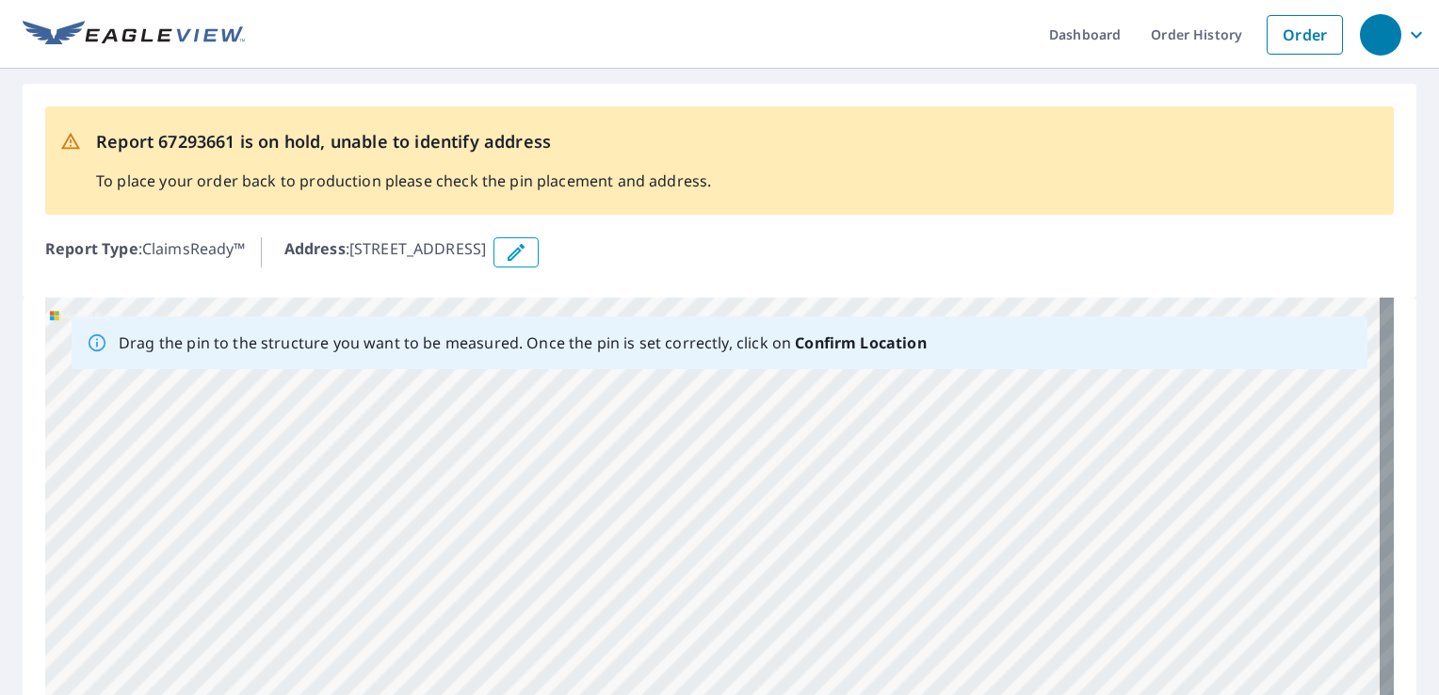
drag, startPoint x: 494, startPoint y: 488, endPoint x: 571, endPoint y: 656, distance: 184.6
click at [571, 656] on div "[STREET_ADDRESS]" at bounding box center [719, 593] width 1349 height 591
drag, startPoint x: 453, startPoint y: 493, endPoint x: 623, endPoint y: 743, distance: 302.5
click at [623, 694] on html "Dashboard Order History Order Report 67293661 is on hold, unable to identify ad…" at bounding box center [719, 347] width 1439 height 695
drag, startPoint x: 521, startPoint y: 594, endPoint x: 587, endPoint y: 720, distance: 141.6
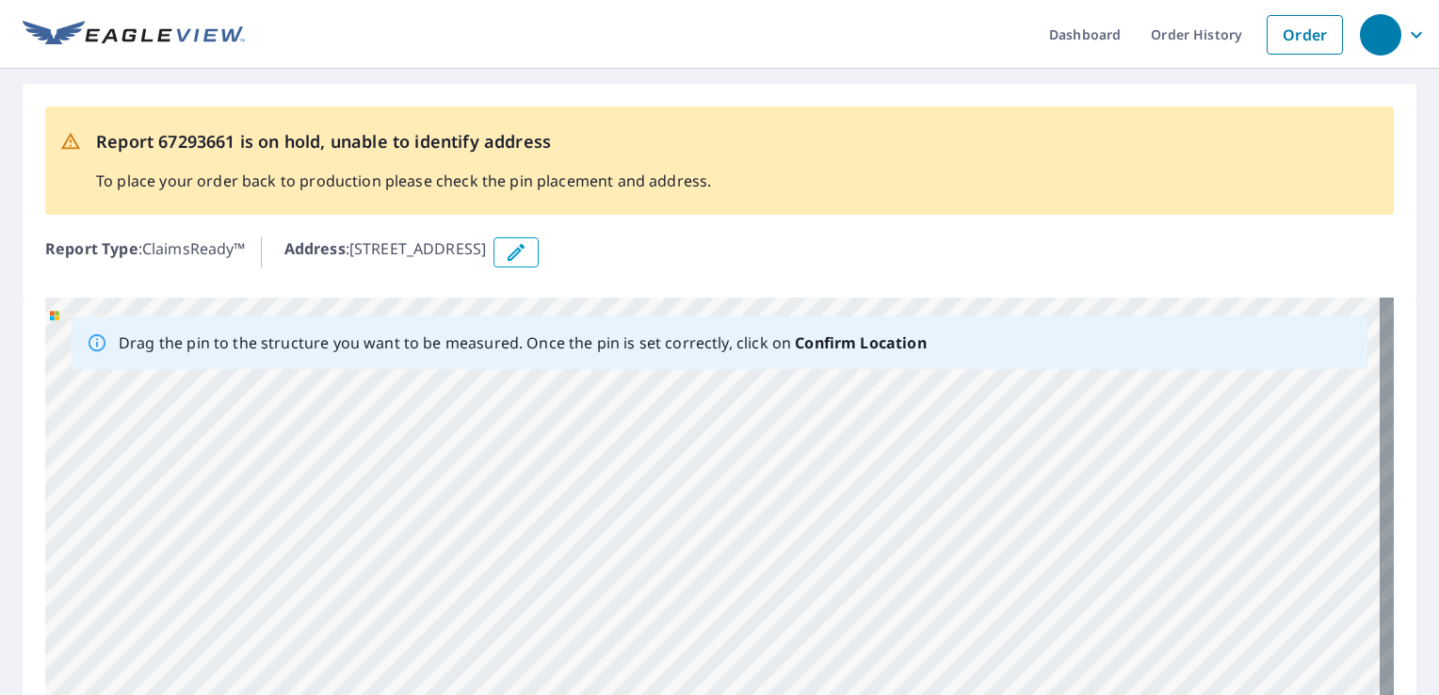
click at [587, 694] on html "Dashboard Order History Order Report 67293661 is on hold, unable to identify ad…" at bounding box center [719, 347] width 1439 height 695
drag, startPoint x: 492, startPoint y: 492, endPoint x: 494, endPoint y: 503, distance: 11.5
click at [494, 503] on div "[STREET_ADDRESS]" at bounding box center [719, 593] width 1349 height 591
drag, startPoint x: 412, startPoint y: 450, endPoint x: 541, endPoint y: 743, distance: 320.1
click at [541, 694] on html "Dashboard Order History Order Report 67293661 is on hold, unable to identify ad…" at bounding box center [719, 347] width 1439 height 695
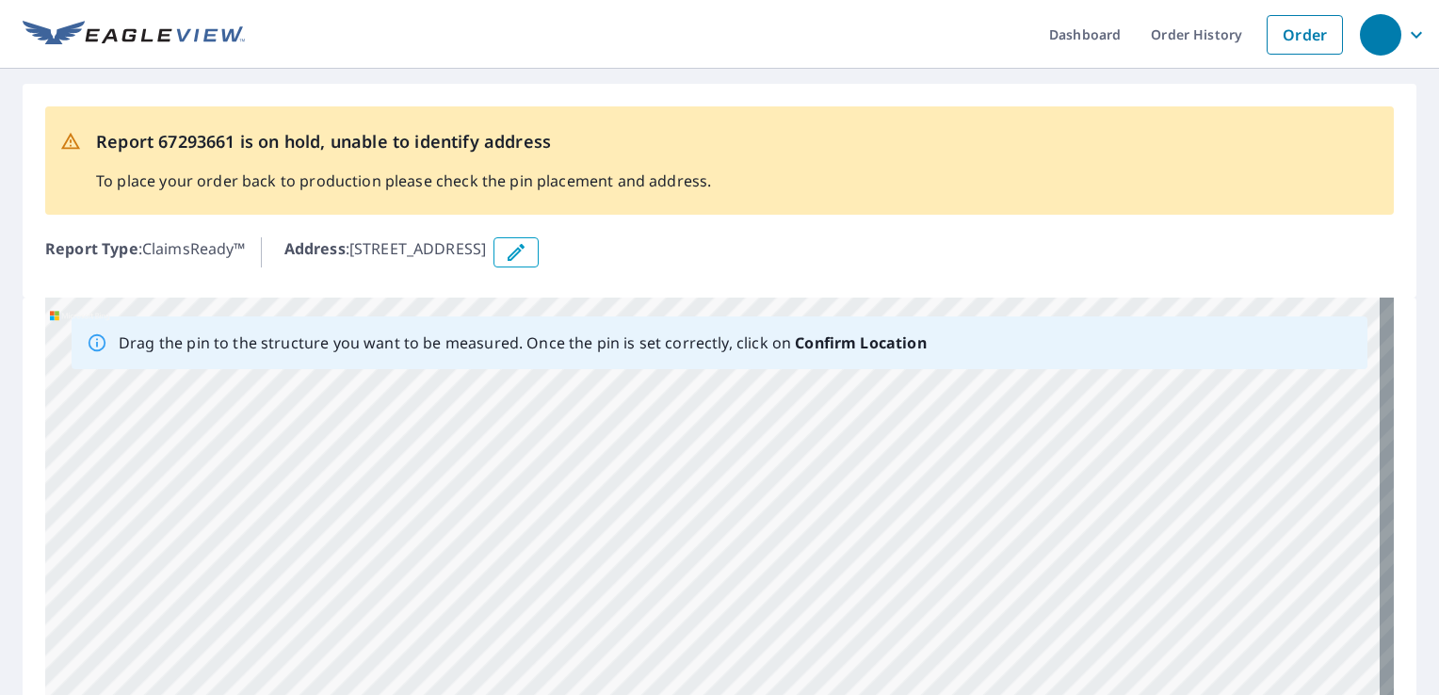
click at [433, 557] on div "[STREET_ADDRESS]" at bounding box center [719, 593] width 1349 height 591
drag, startPoint x: 426, startPoint y: 638, endPoint x: 489, endPoint y: 743, distance: 122.9
click at [489, 694] on html "Dashboard Order History Order Report 67293661 is on hold, unable to identify ad…" at bounding box center [719, 347] width 1439 height 695
click at [493, 586] on div "[STREET_ADDRESS]" at bounding box center [719, 593] width 1349 height 591
drag, startPoint x: 490, startPoint y: 397, endPoint x: 510, endPoint y: 706, distance: 310.6
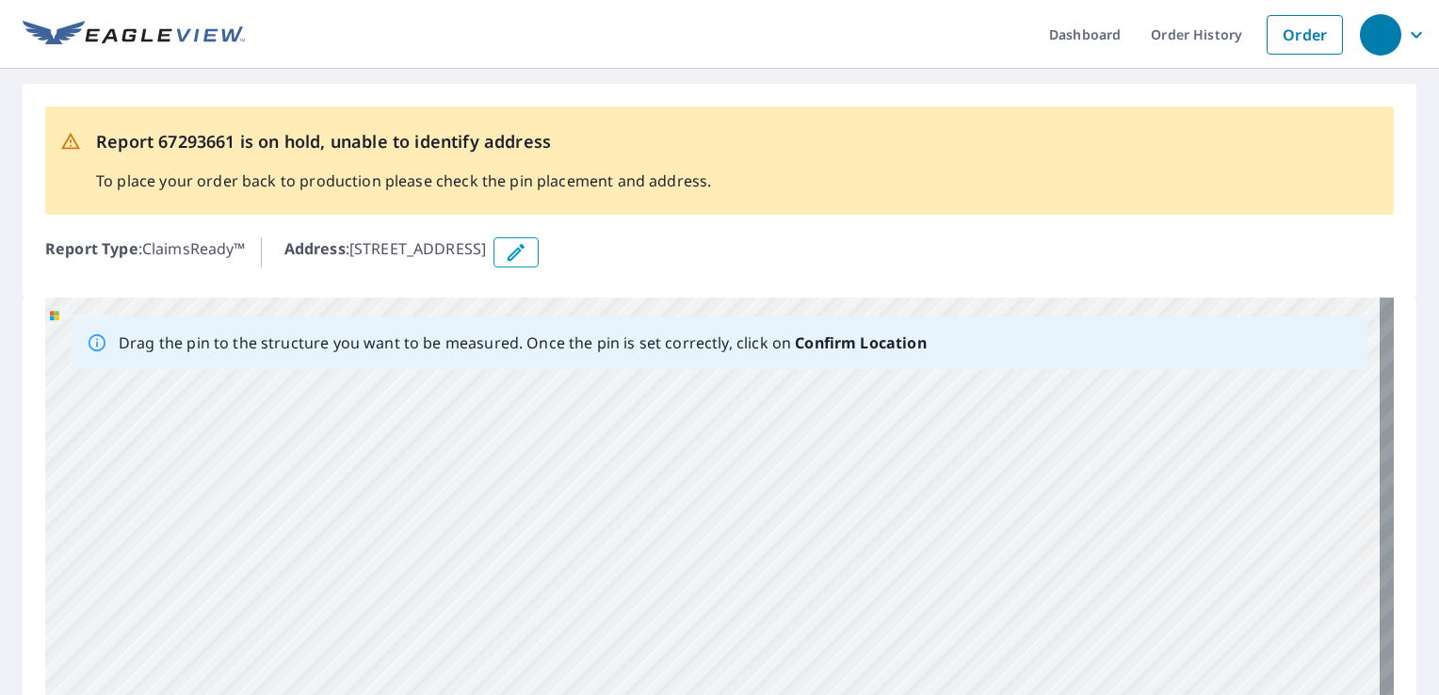
click at [510, 694] on html "Dashboard Order History Order Report 67293661 is on hold, unable to identify ad…" at bounding box center [719, 347] width 1439 height 695
click at [546, 609] on div "[STREET_ADDRESS]" at bounding box center [719, 593] width 1349 height 591
drag, startPoint x: 834, startPoint y: 575, endPoint x: 685, endPoint y: 622, distance: 157.0
click at [688, 624] on div "[STREET_ADDRESS]" at bounding box center [719, 593] width 1349 height 591
drag, startPoint x: 704, startPoint y: 601, endPoint x: 644, endPoint y: 636, distance: 68.8
